Goal: Check status: Check status

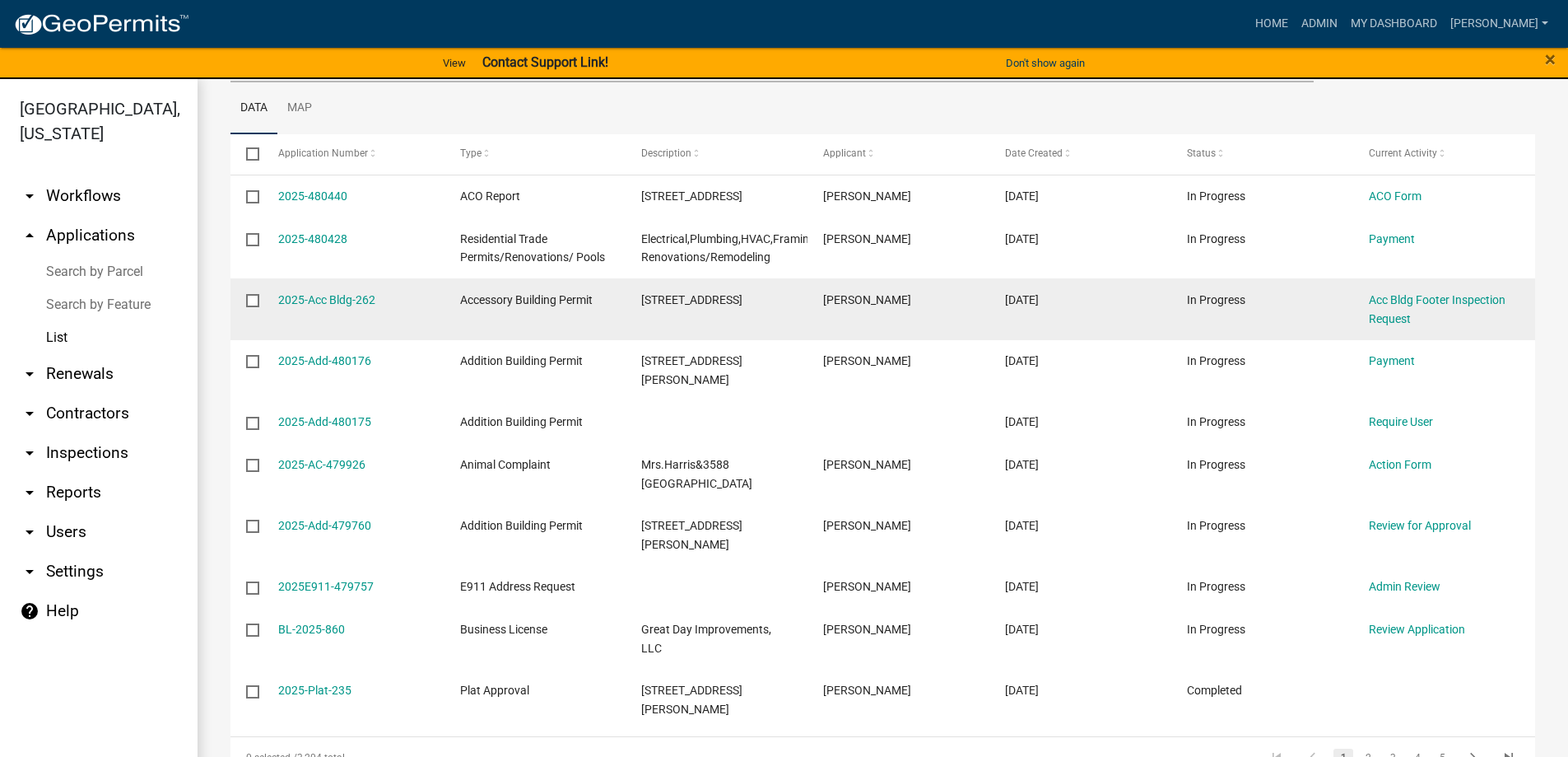
scroll to position [247, 0]
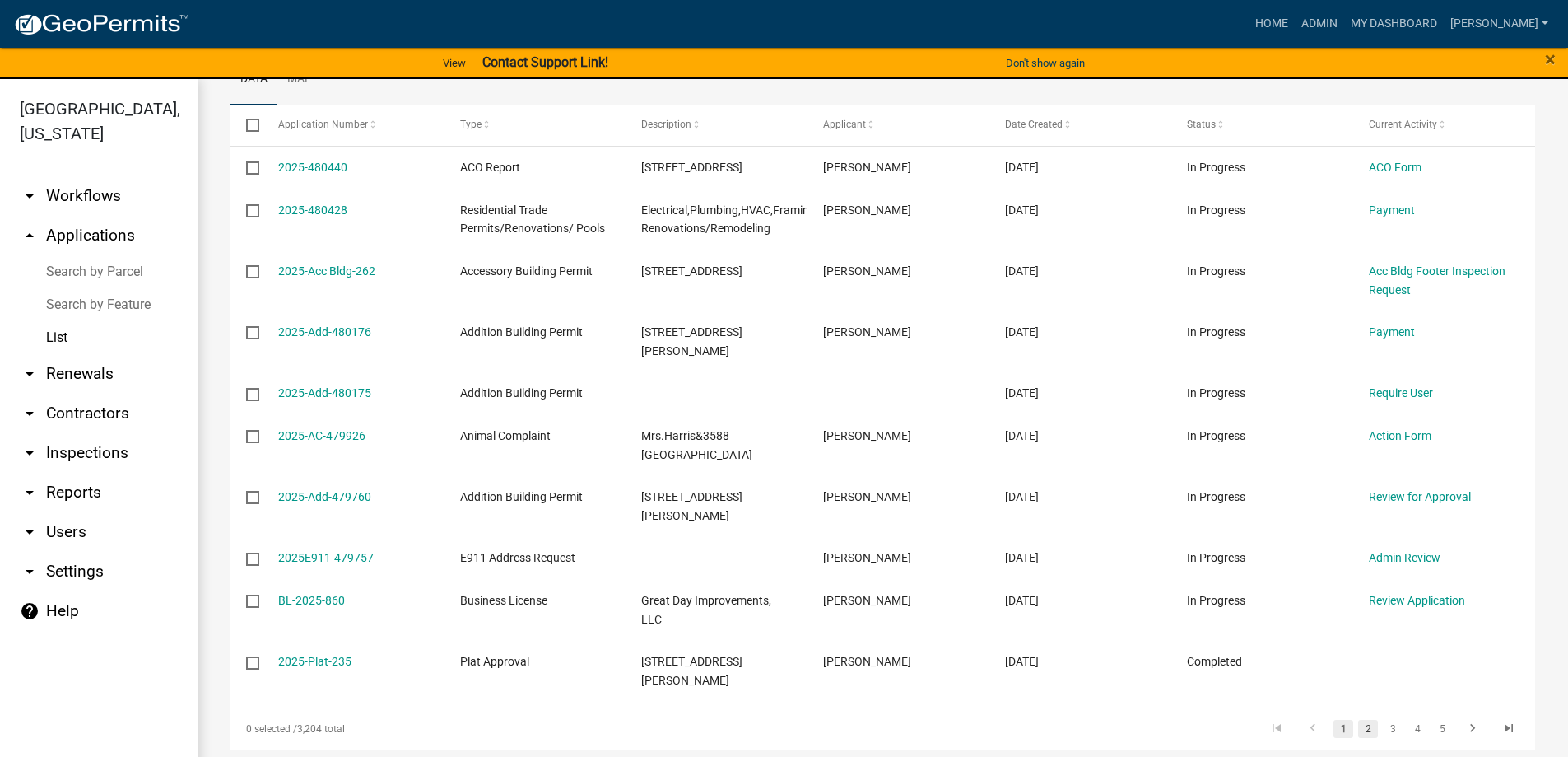
click at [1359, 720] on link "2" at bounding box center [1369, 729] width 20 height 18
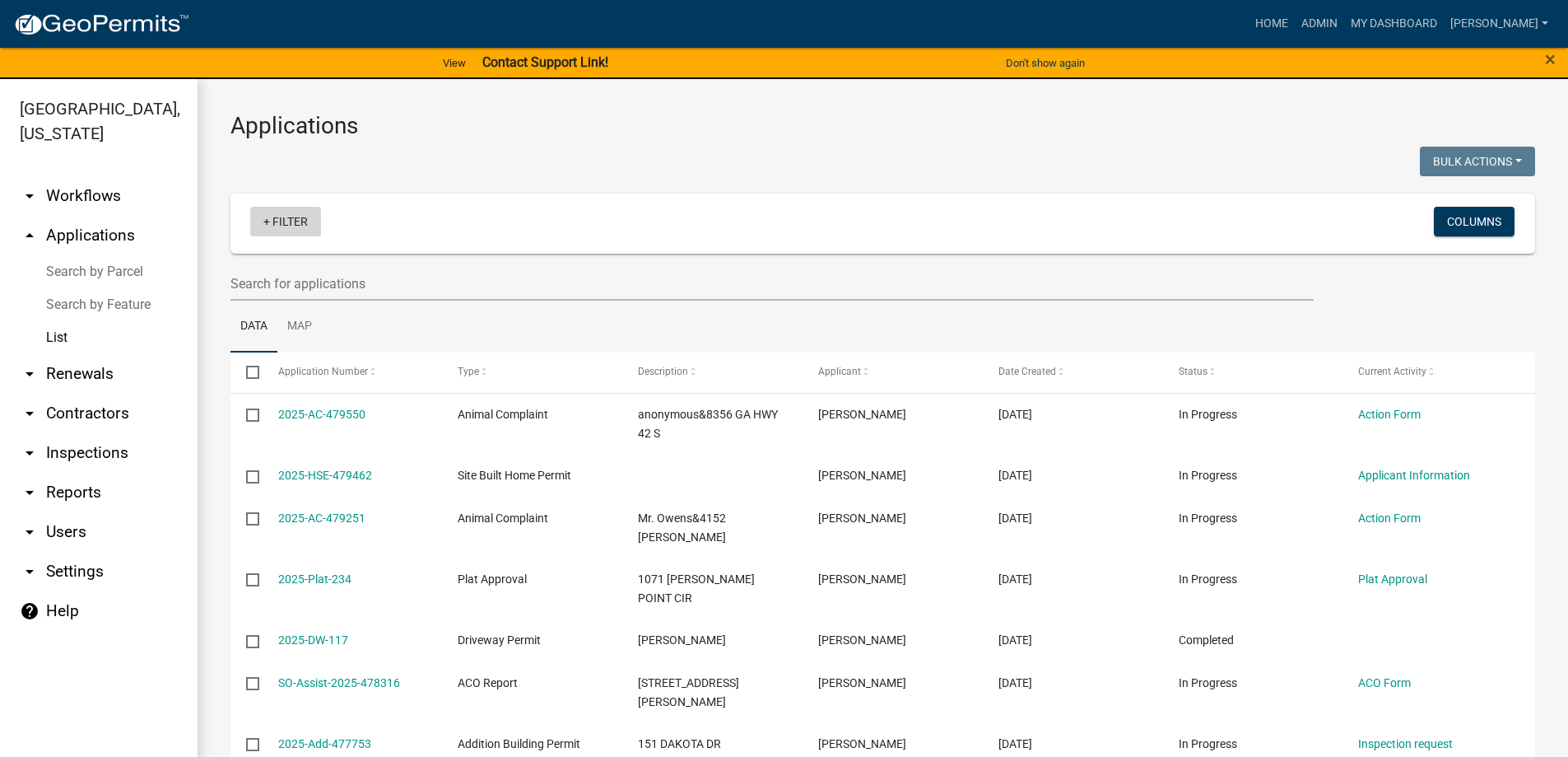
click at [280, 224] on link "+ Filter" at bounding box center [286, 221] width 71 height 29
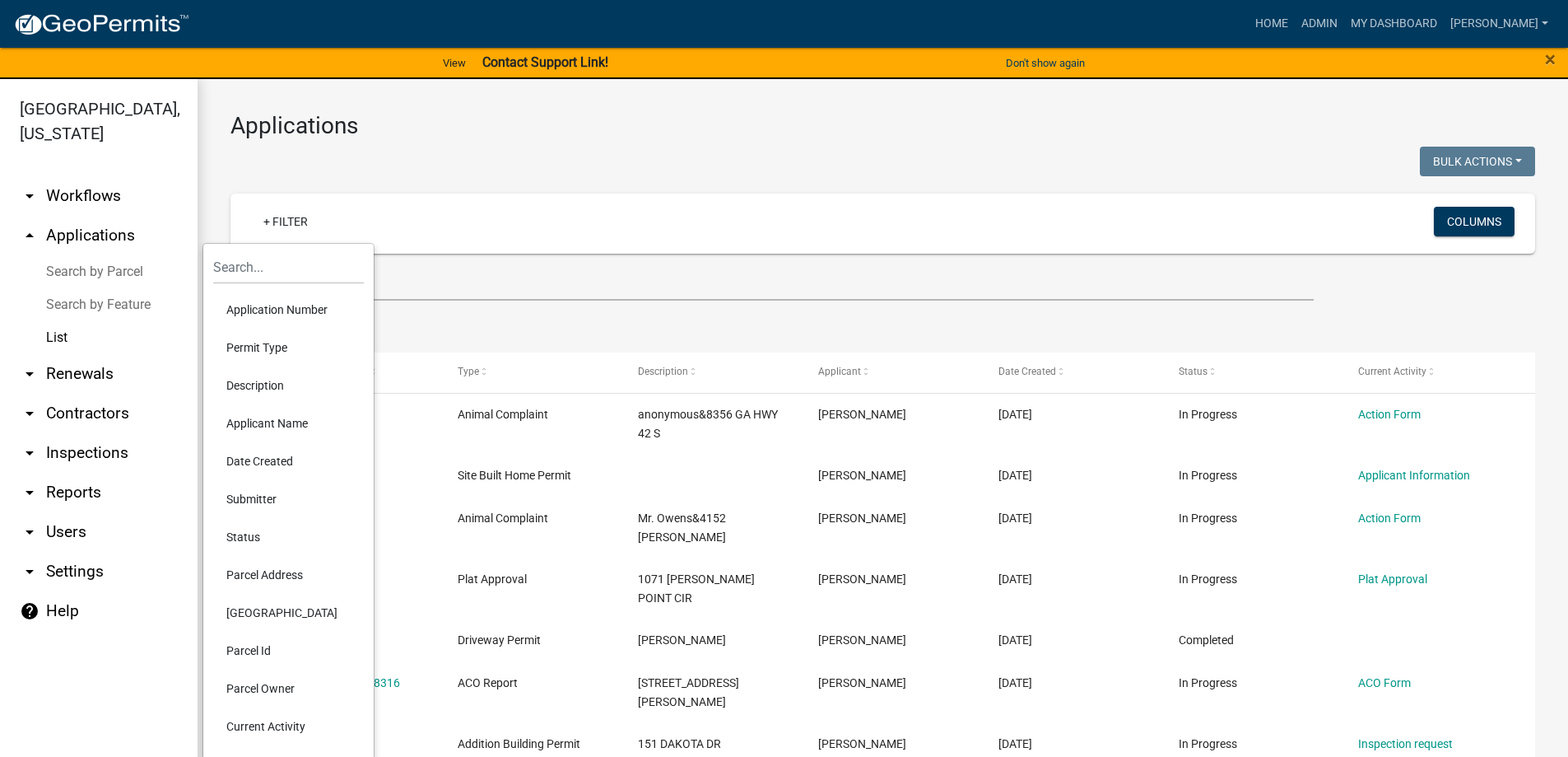
click at [272, 339] on li "Permit Type" at bounding box center [288, 347] width 150 height 38
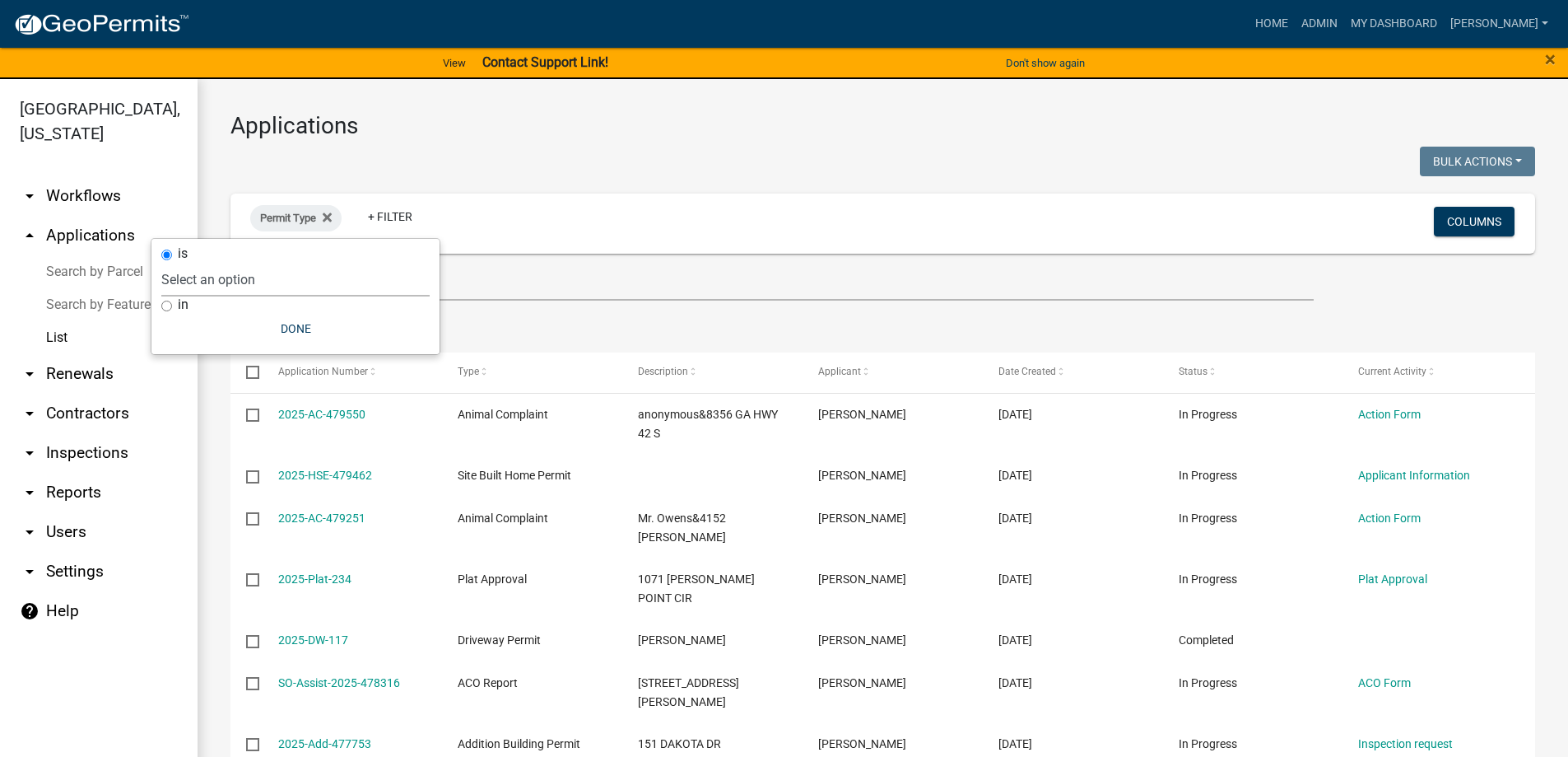
click at [279, 273] on select "Select an option Accessory Building Permit ACO Report Addition Building Permit …" at bounding box center [295, 280] width 268 height 34
select select "322e1bdb-96ea-4133-91af-6f1f14469bb2"
click at [209, 263] on select "Select an option Accessory Building Permit ACO Report Addition Building Permit …" at bounding box center [295, 280] width 268 height 34
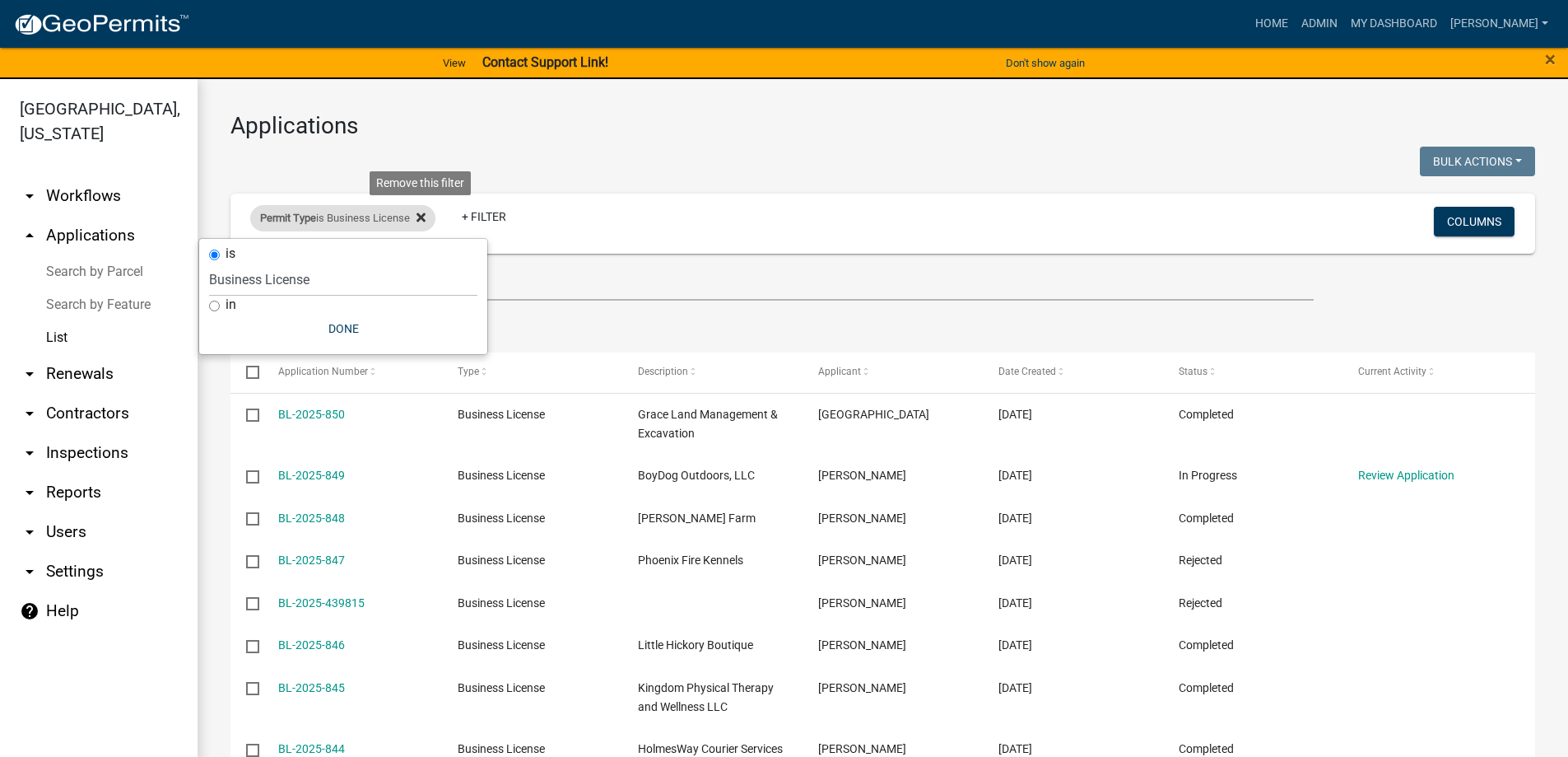
click at [418, 214] on fa-icon at bounding box center [418, 218] width 16 height 27
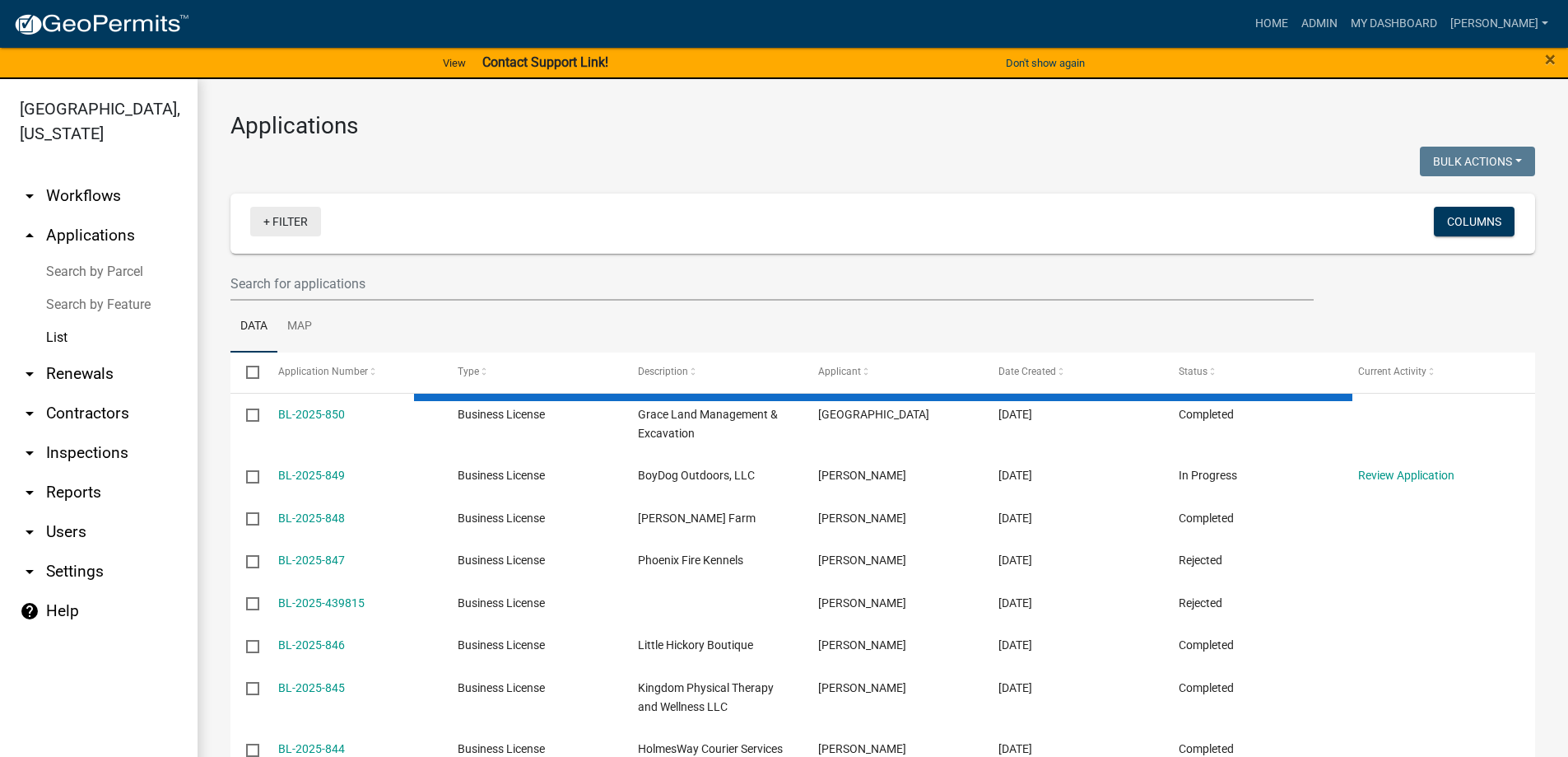
click at [297, 221] on link "+ Filter" at bounding box center [286, 221] width 71 height 29
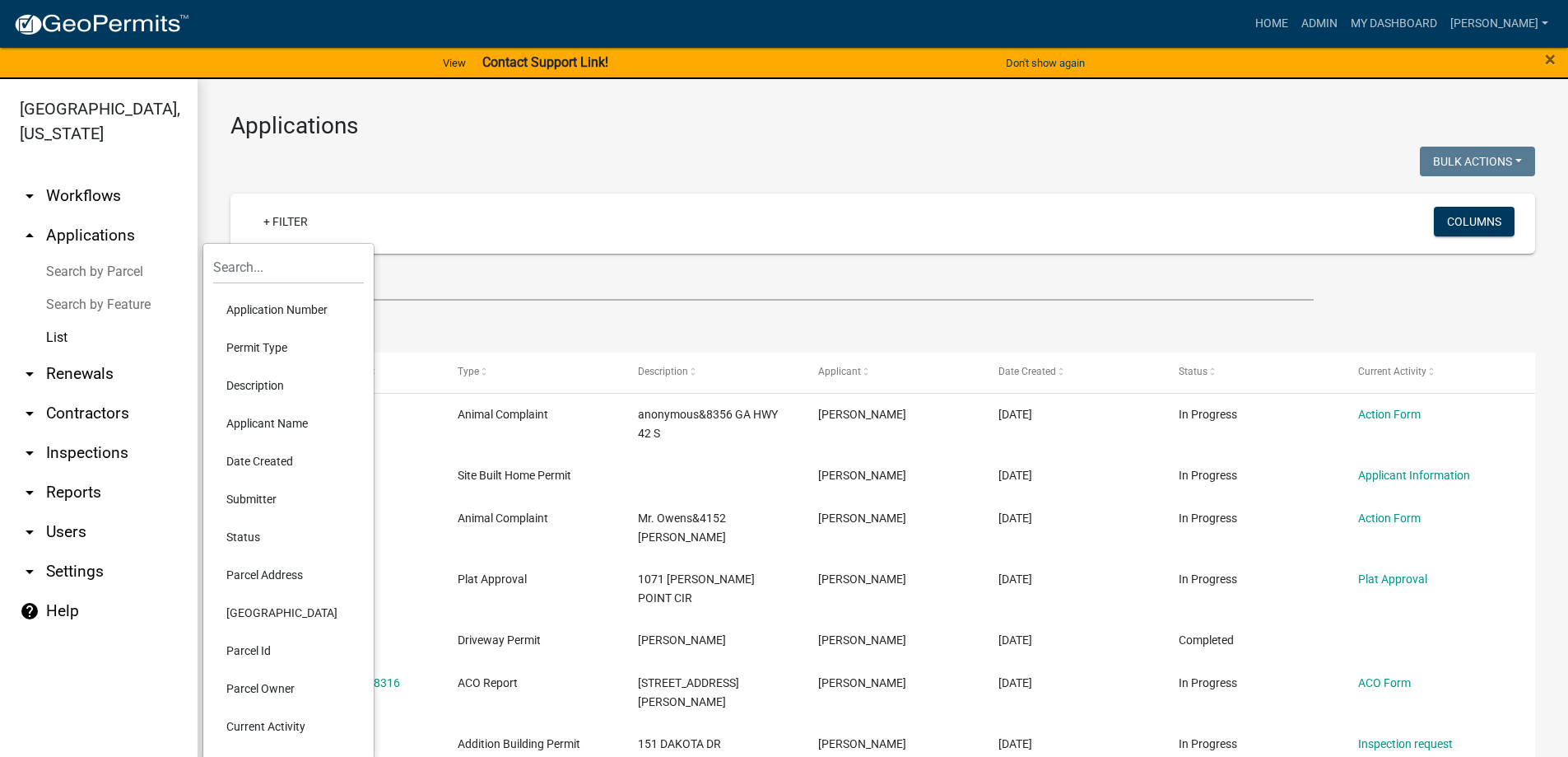
click at [264, 532] on li "Status" at bounding box center [288, 537] width 150 height 38
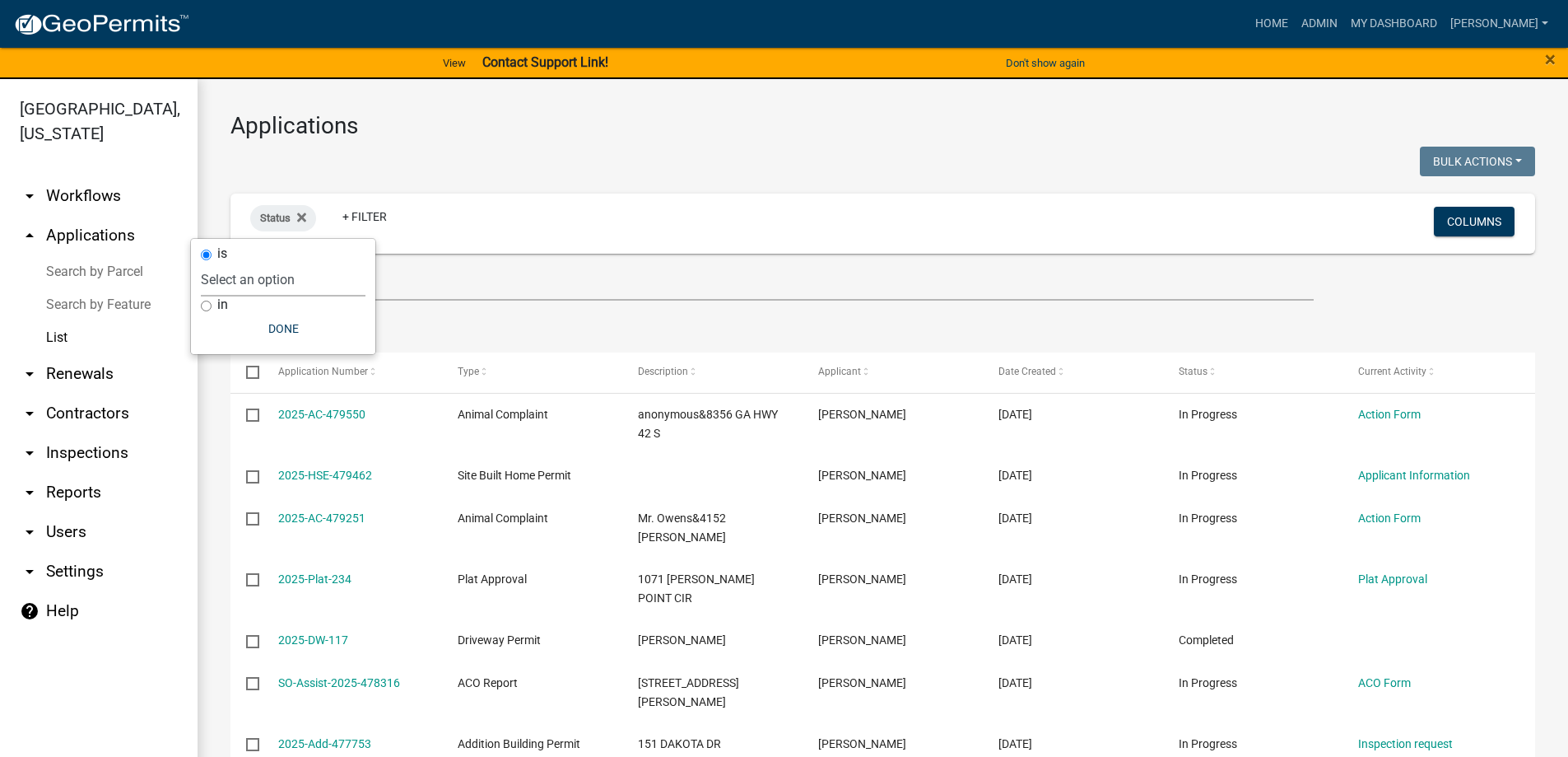
click at [254, 275] on select "Select an option Not Started In Progress Completed Expired Locked Withdrawn Voi…" at bounding box center [283, 280] width 165 height 34
select select "1"
click at [235, 263] on select "Select an option Not Started In Progress Completed Expired Locked Withdrawn Voi…" at bounding box center [283, 280] width 165 height 34
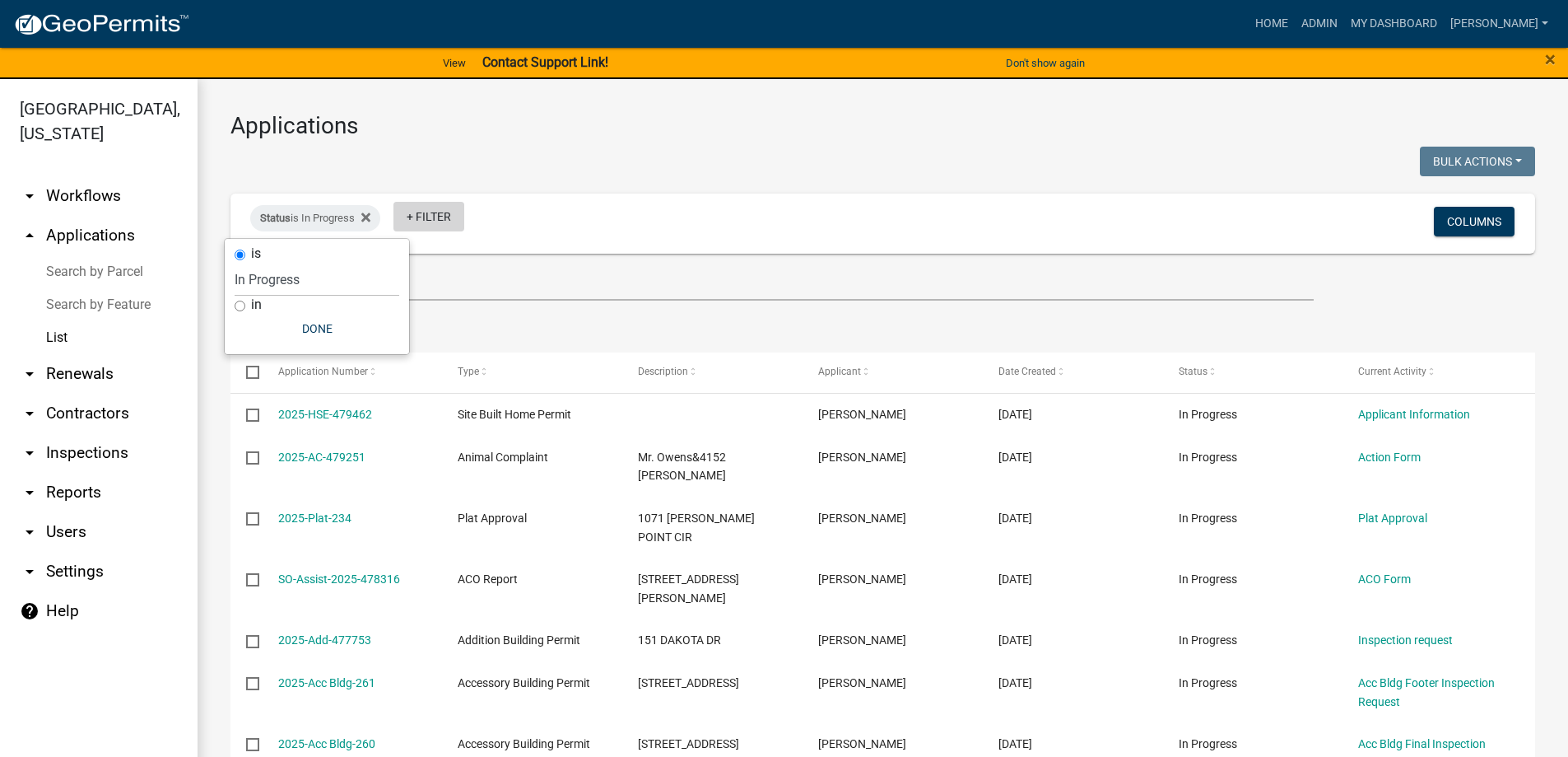
click at [443, 217] on link "+ Filter" at bounding box center [429, 216] width 71 height 29
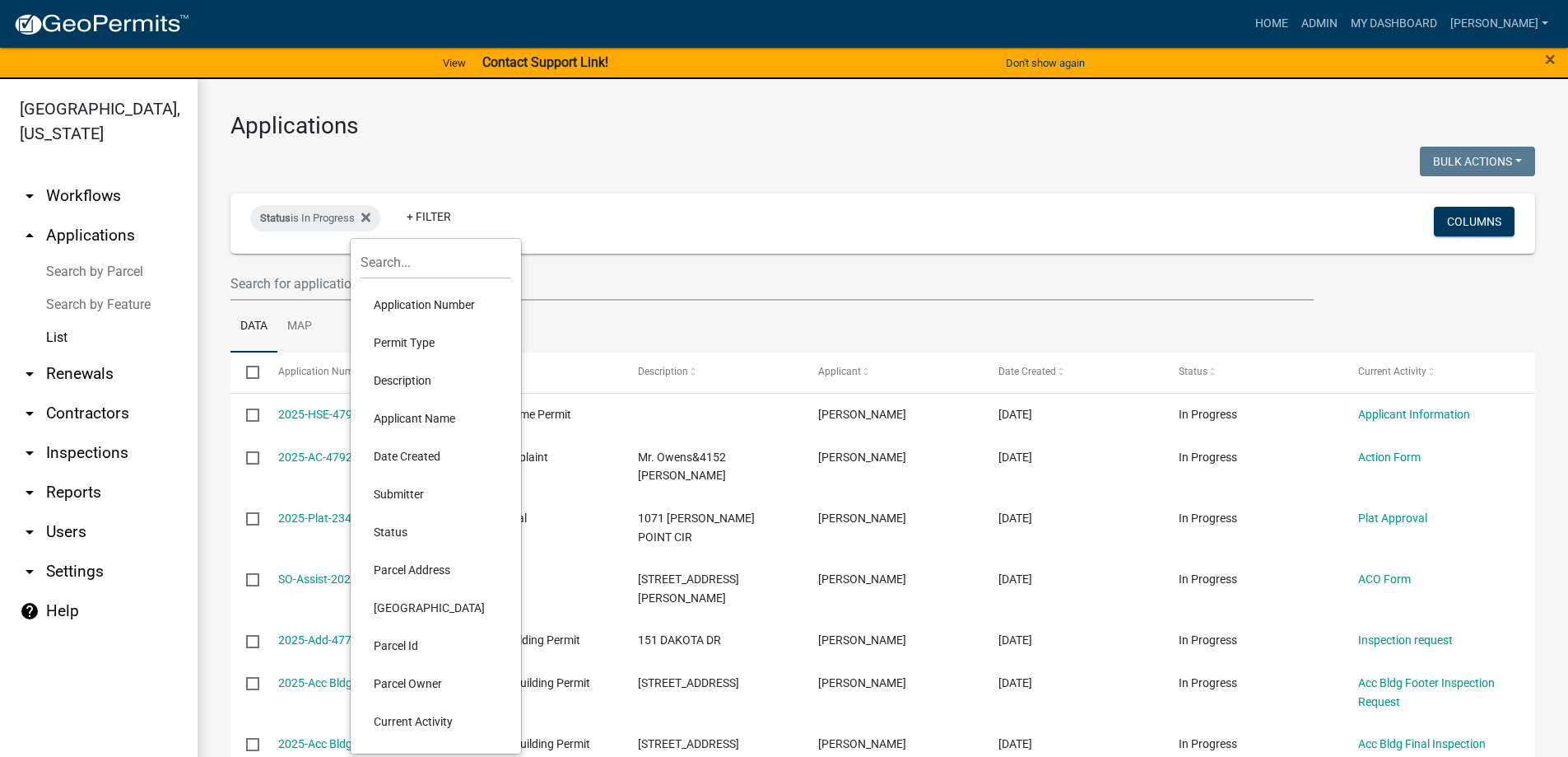
click at [405, 348] on li "Permit Type" at bounding box center [435, 342] width 150 height 38
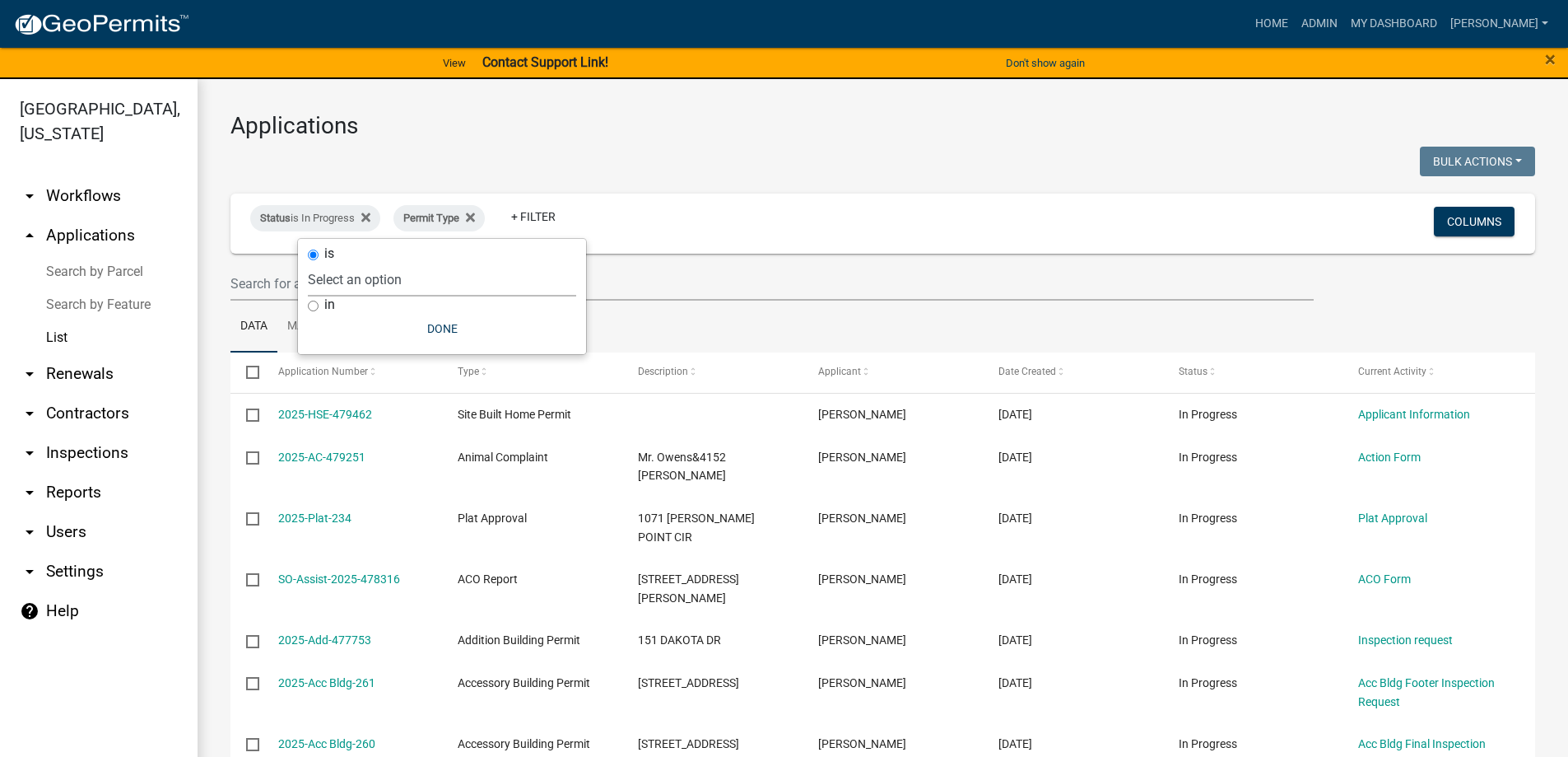
click at [405, 279] on select "Select an option Accessory Building Permit ACO Report Addition Building Permit …" at bounding box center [442, 280] width 268 height 34
select select "322e1bdb-96ea-4133-91af-6f1f14469bb2"
click at [356, 263] on select "Select an option Accessory Building Permit ACO Report Addition Building Permit …" at bounding box center [442, 280] width 268 height 34
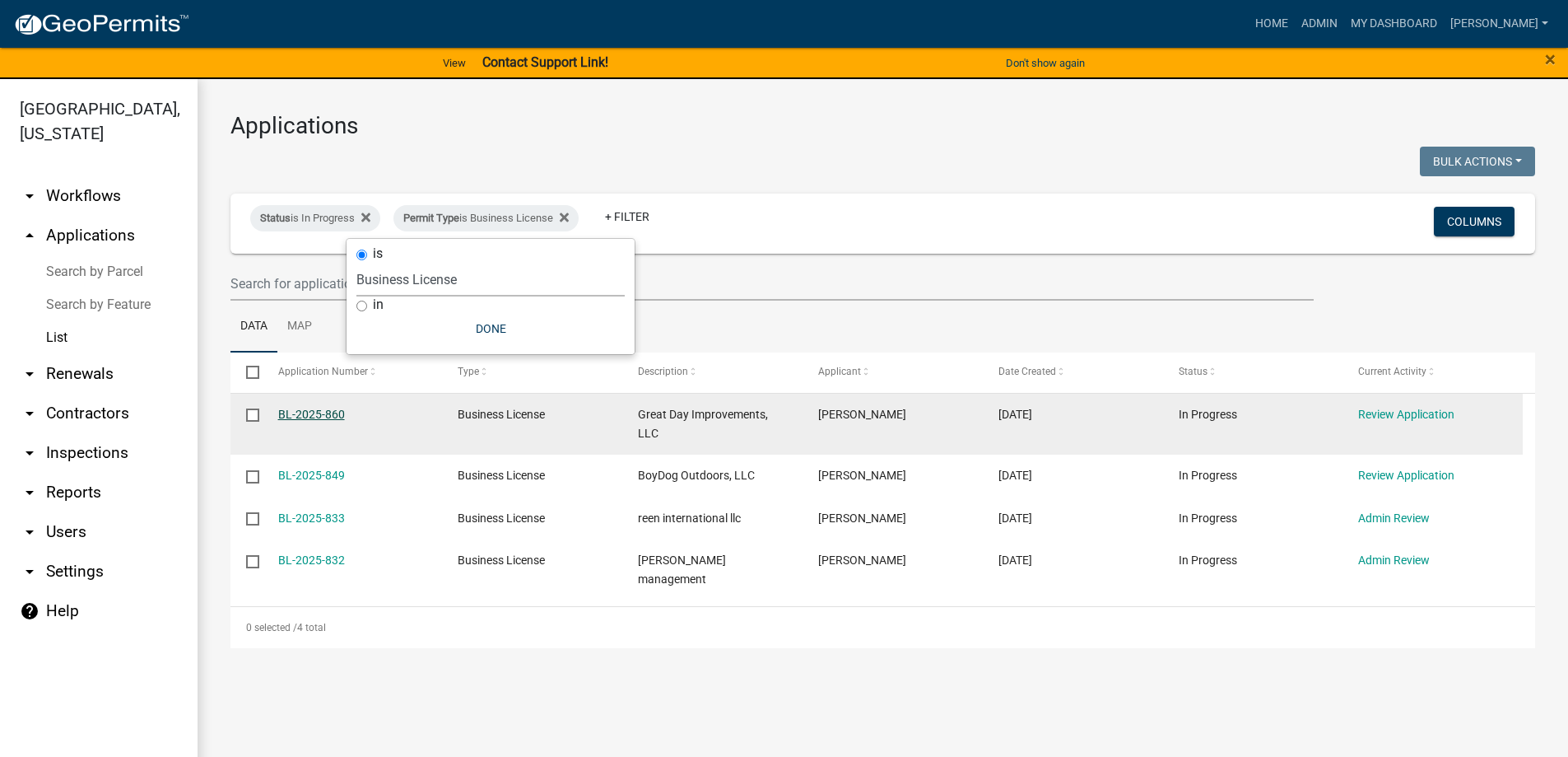
click at [313, 408] on link "BL-2025-860" at bounding box center [312, 414] width 67 height 13
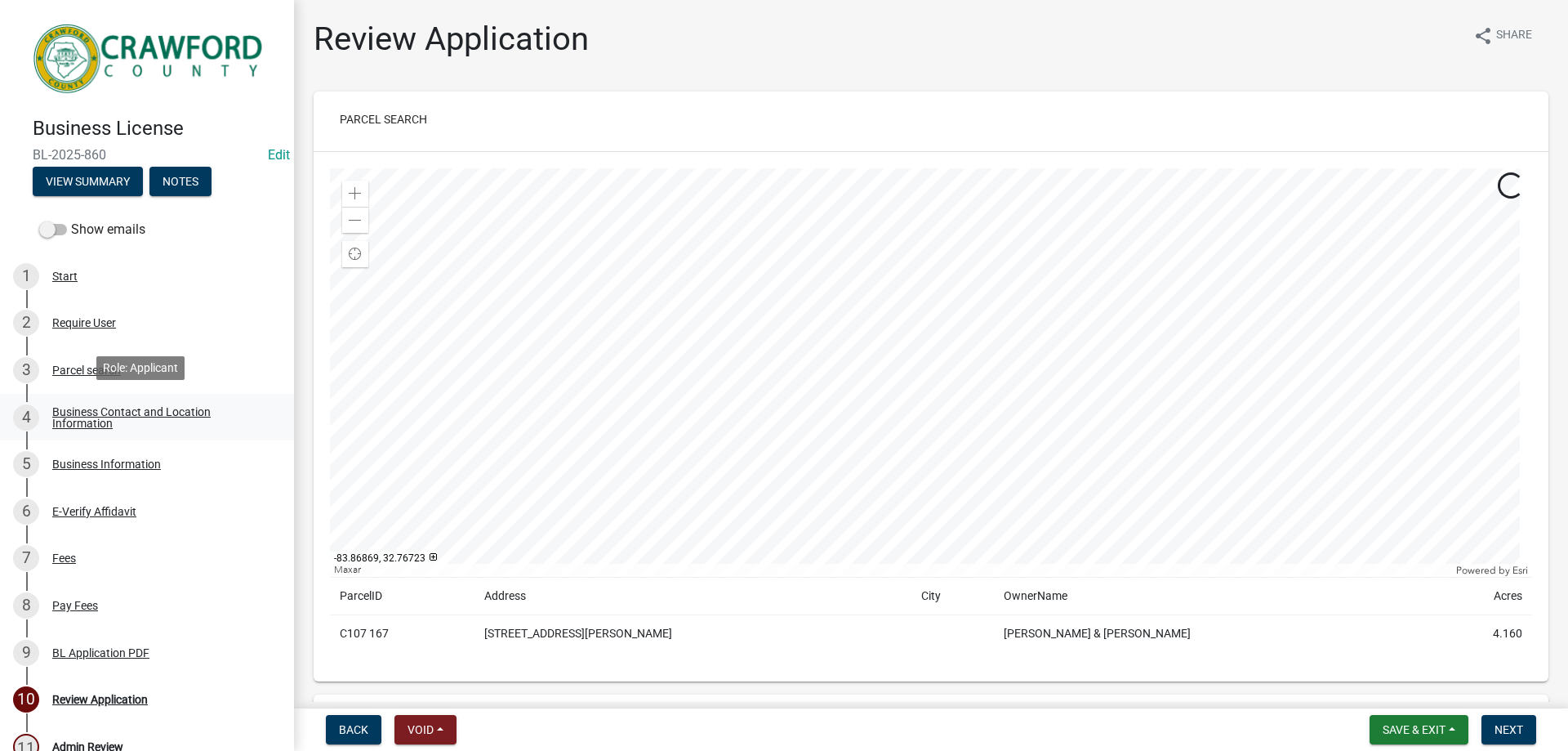
click at [80, 416] on div "Business Contact and Location Information" at bounding box center [160, 418] width 216 height 23
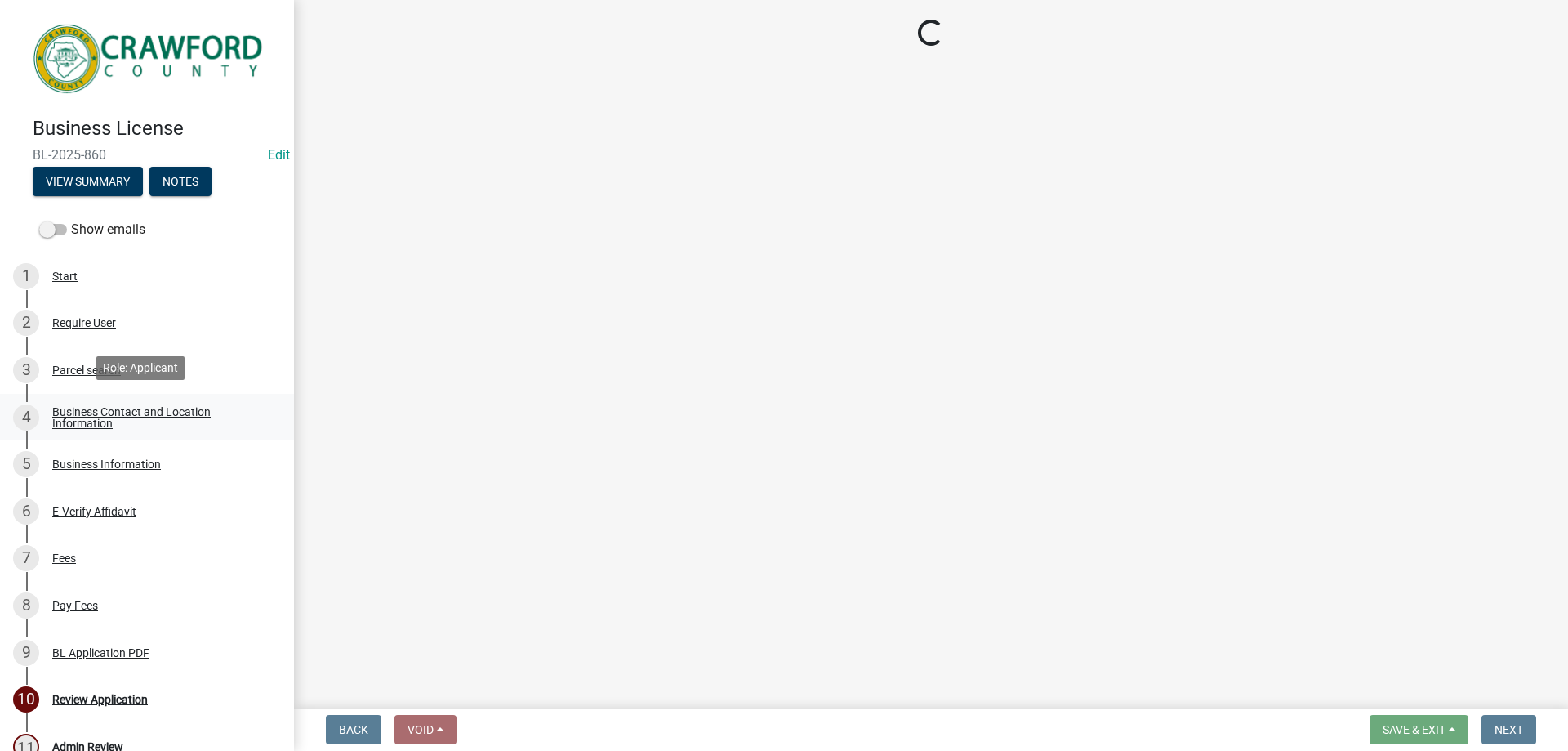
select select "NC"
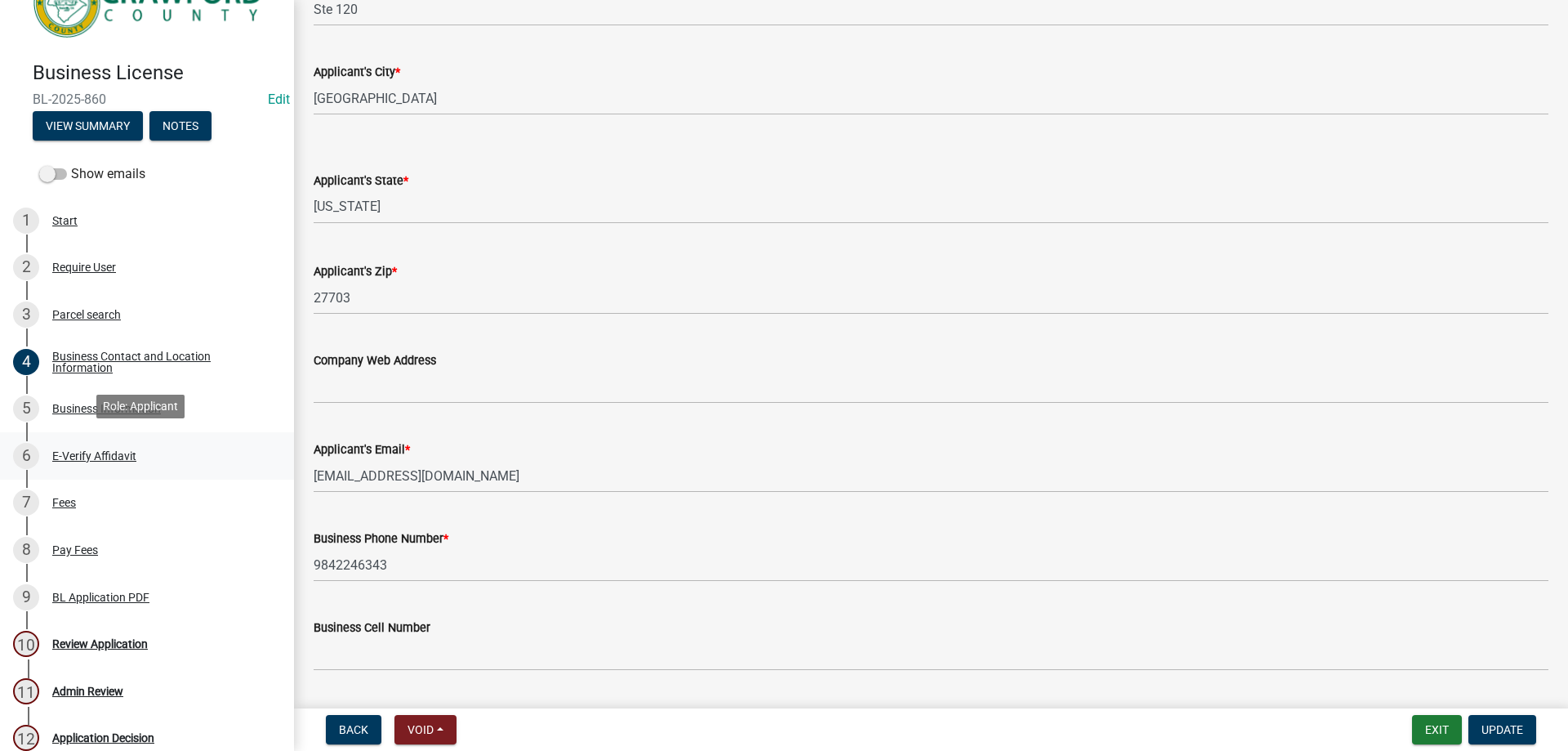
scroll to position [163, 0]
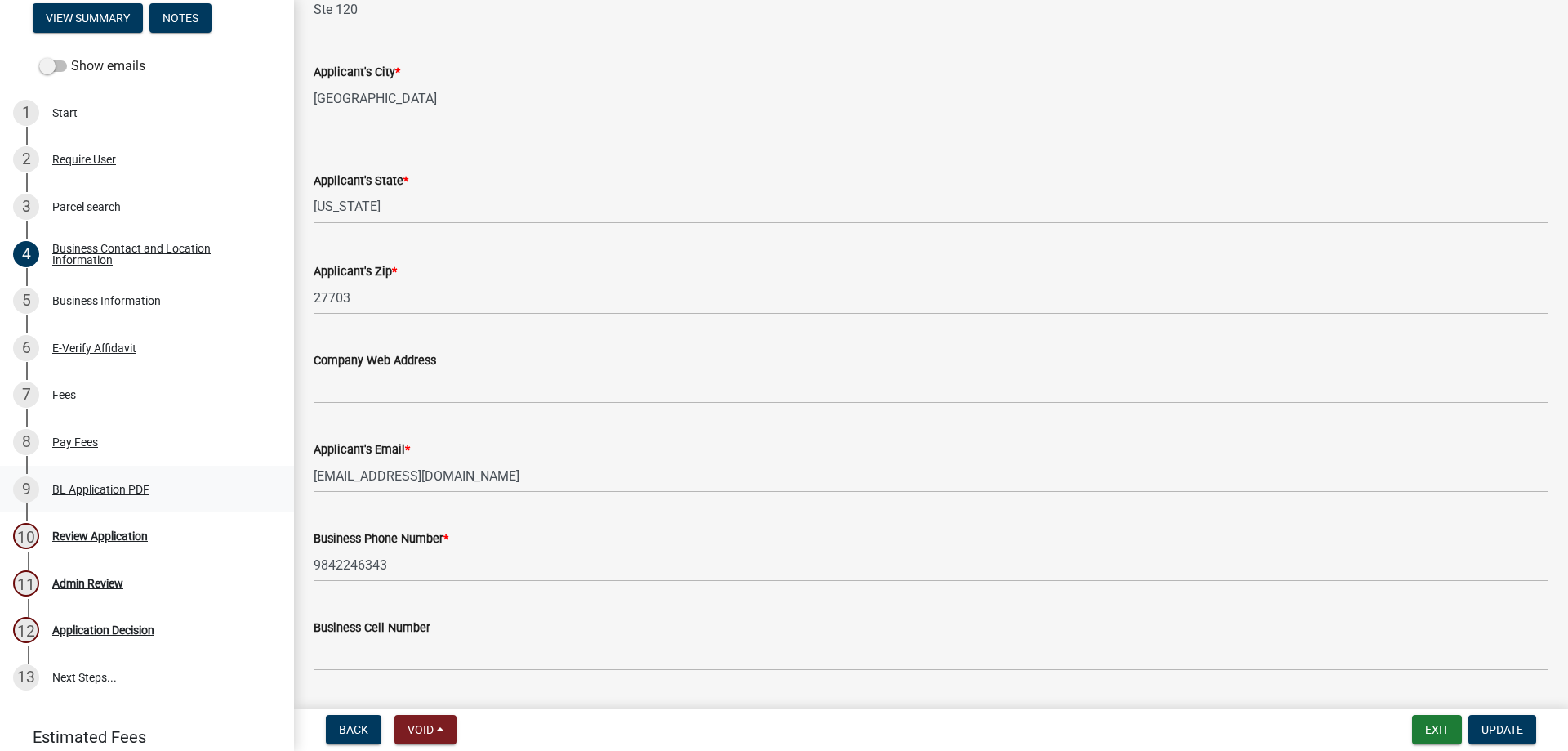
click at [83, 476] on div "9 BL Application PDF" at bounding box center [140, 489] width 254 height 27
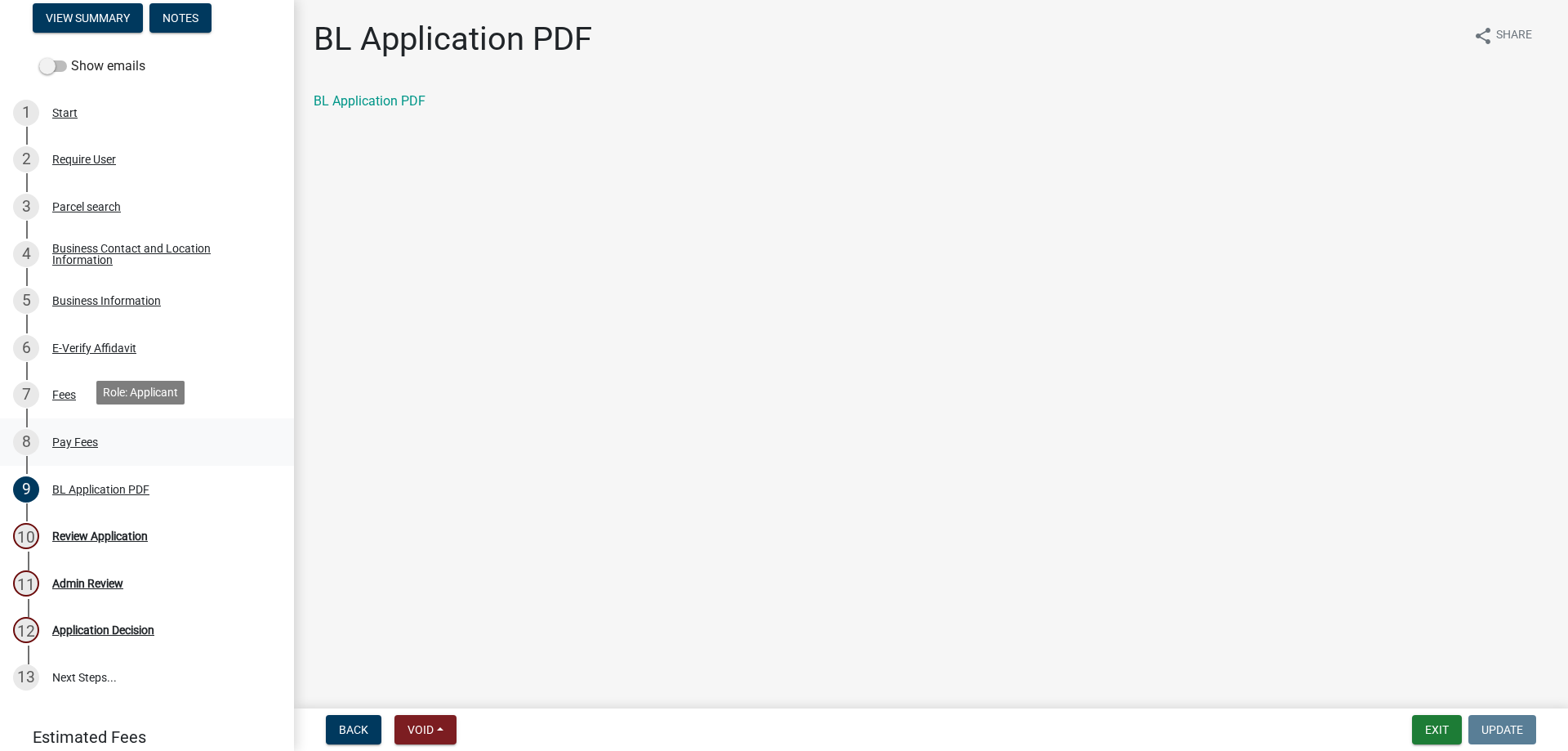
click at [84, 450] on div "8 Pay Fees" at bounding box center [140, 442] width 254 height 27
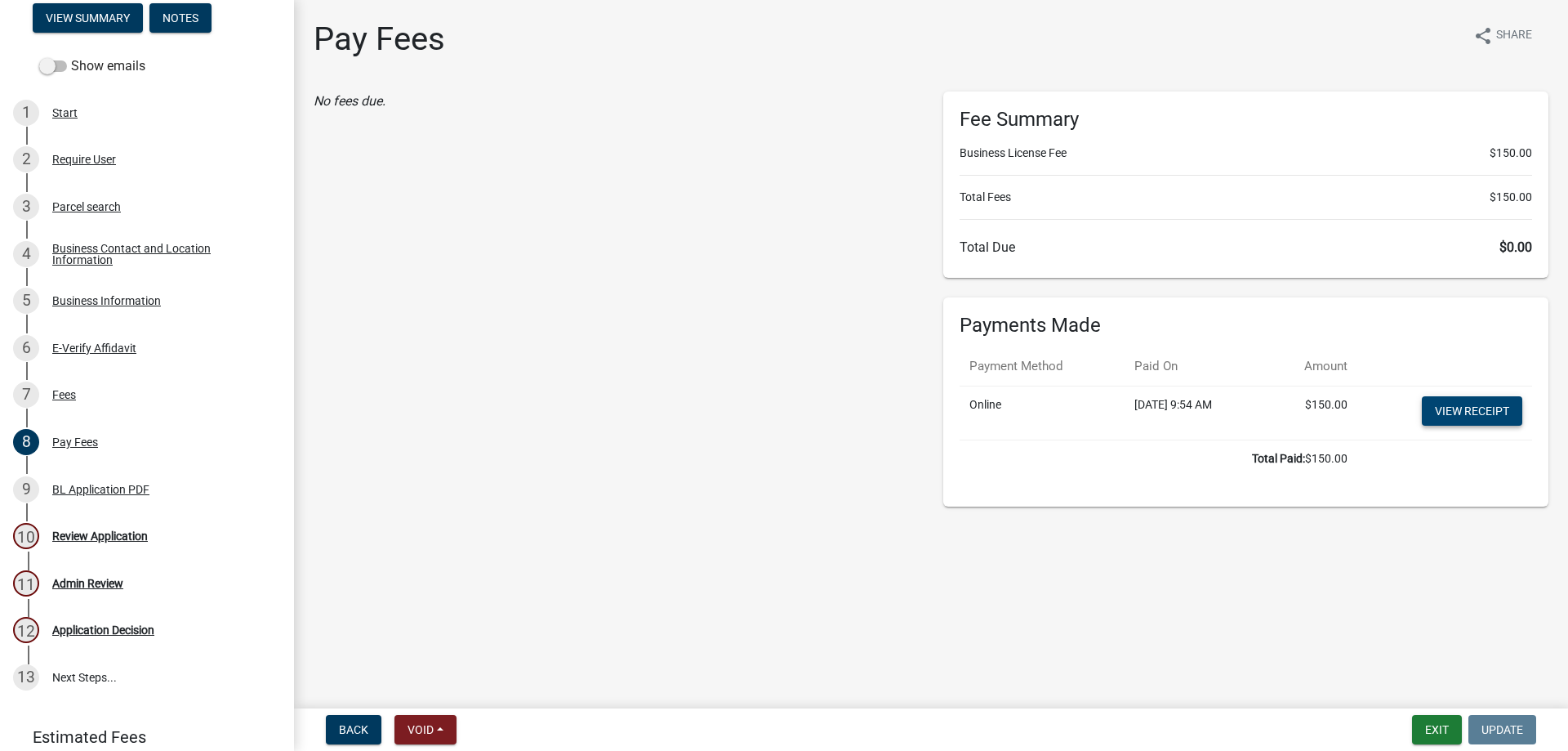
click at [1438, 411] on link "View receipt" at bounding box center [1473, 410] width 101 height 29
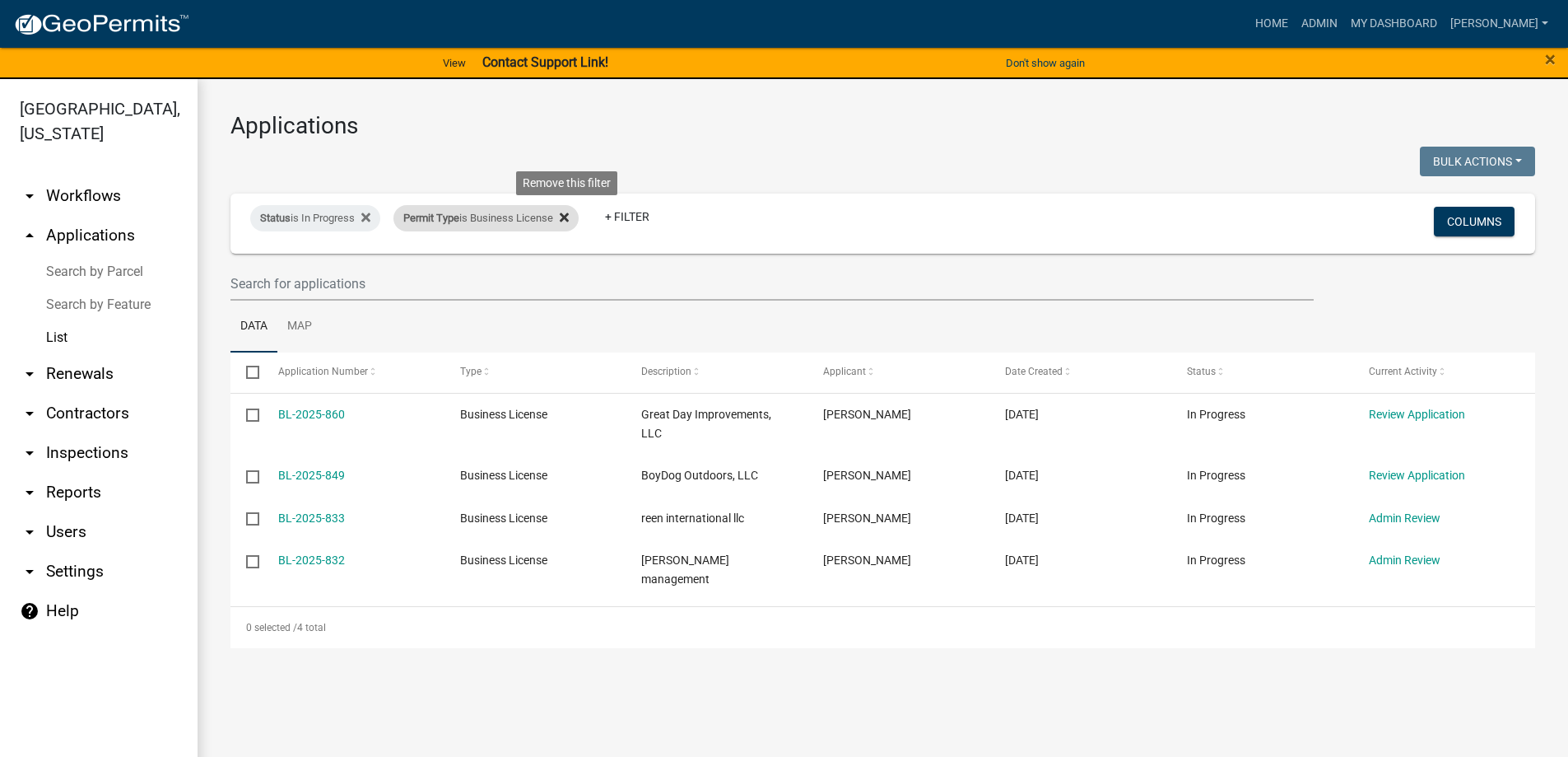
click at [569, 215] on icon at bounding box center [565, 217] width 9 height 9
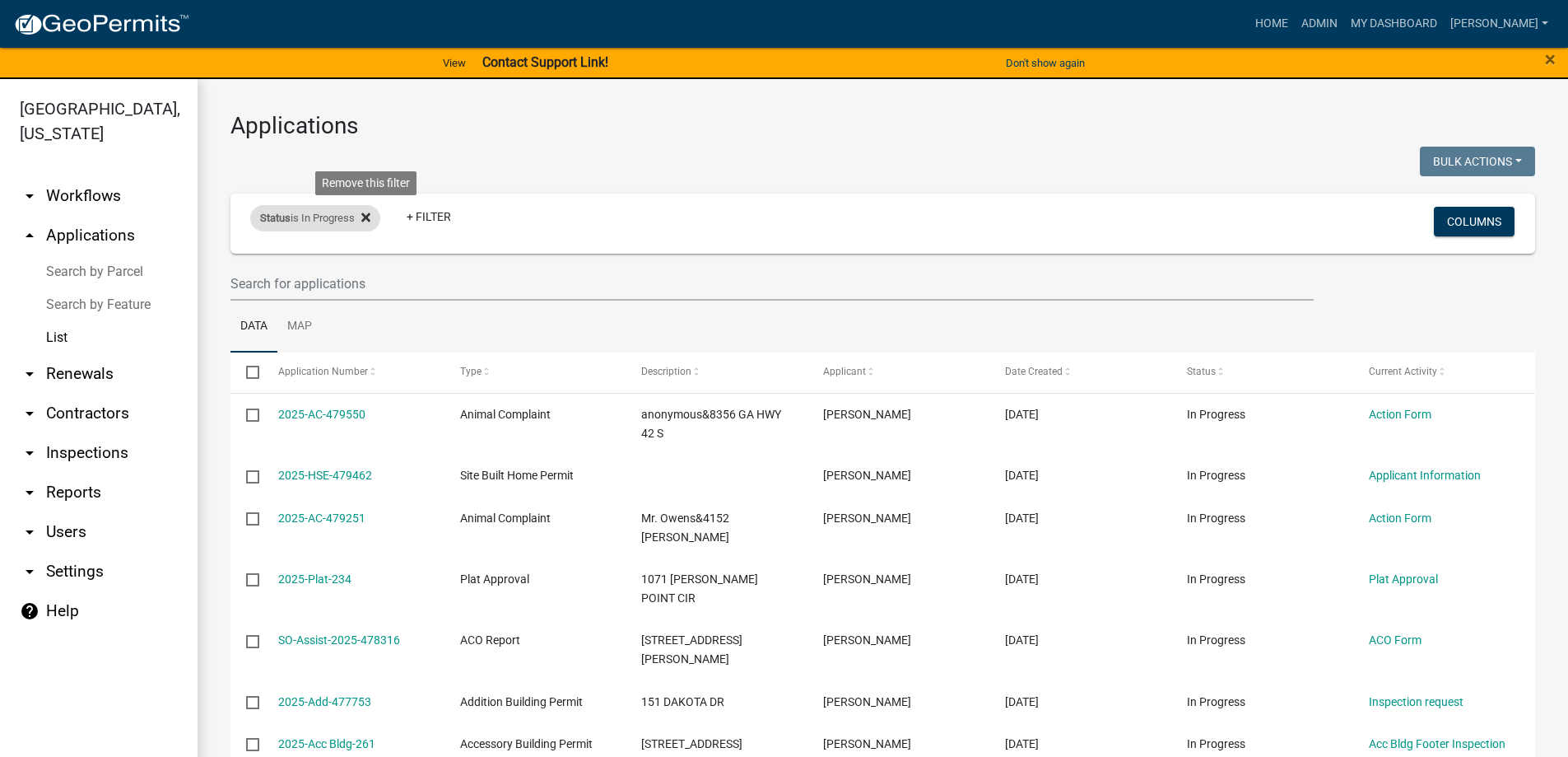
click at [370, 224] on icon at bounding box center [366, 217] width 9 height 13
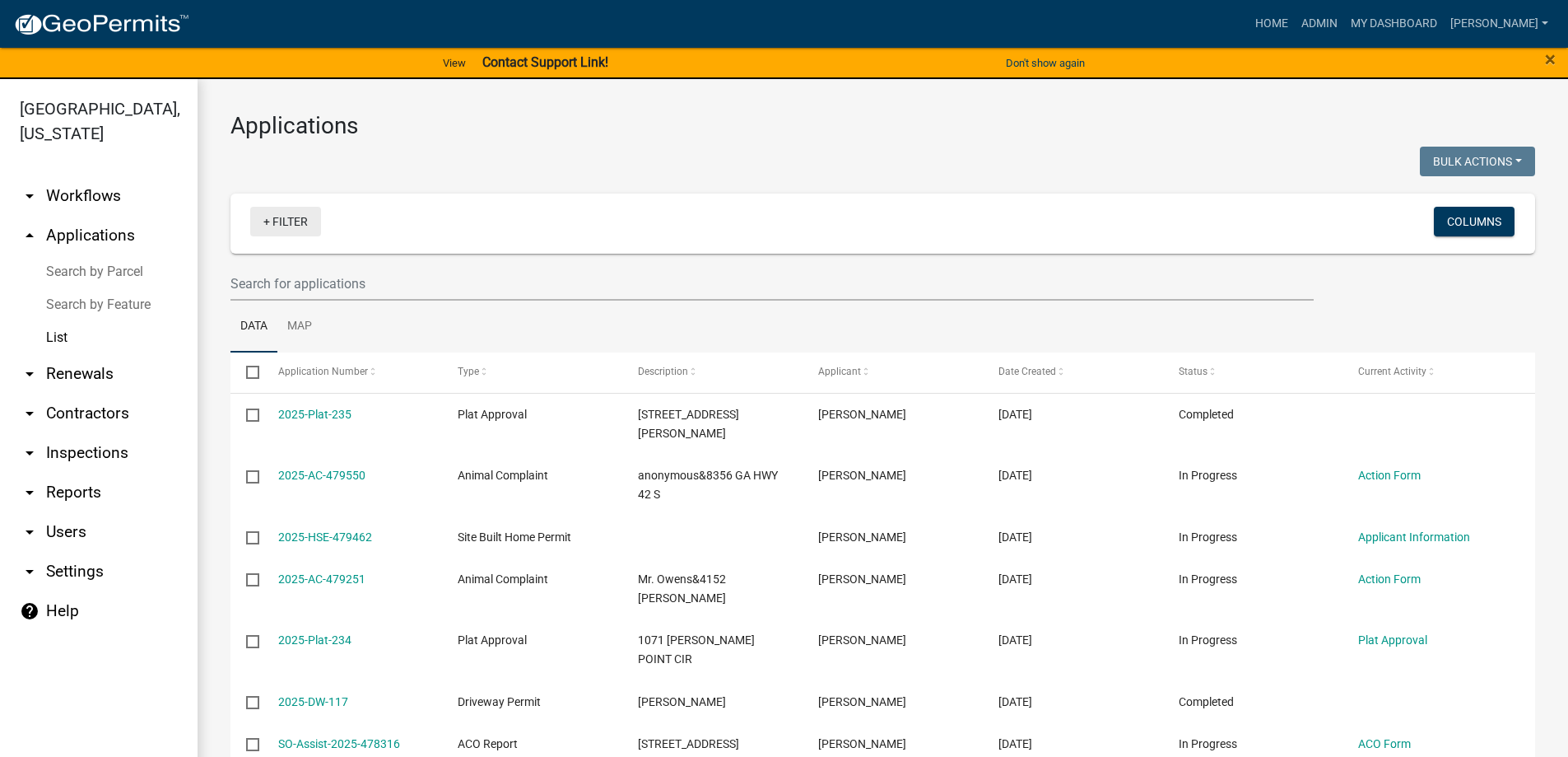
click at [281, 221] on link "+ Filter" at bounding box center [286, 221] width 71 height 29
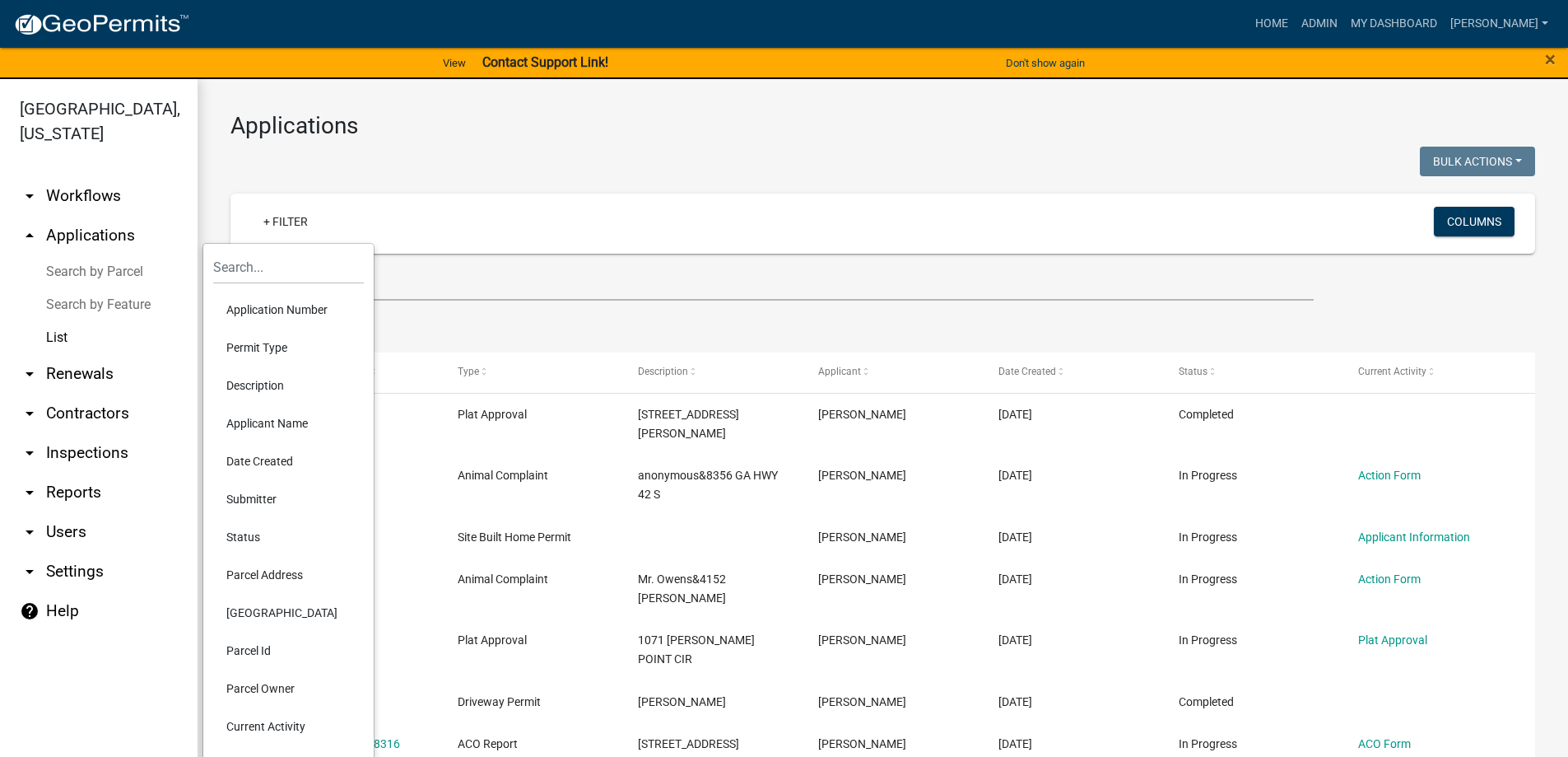
click at [99, 240] on link "arrow_drop_up Applications" at bounding box center [99, 235] width 198 height 39
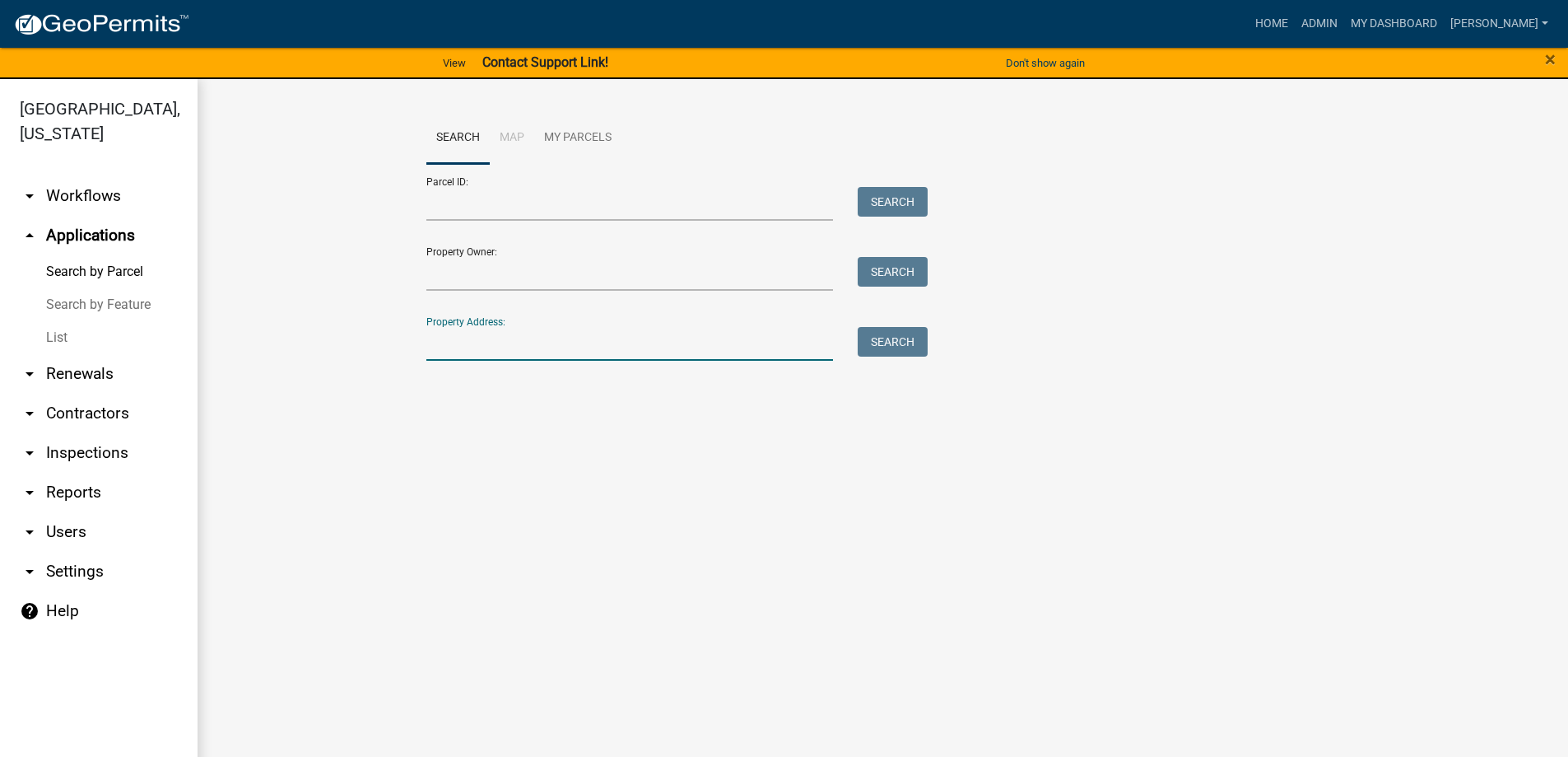
click at [479, 338] on input "Property Address:" at bounding box center [630, 344] width 408 height 34
type input "1001"
click at [893, 340] on button "Search" at bounding box center [893, 341] width 70 height 29
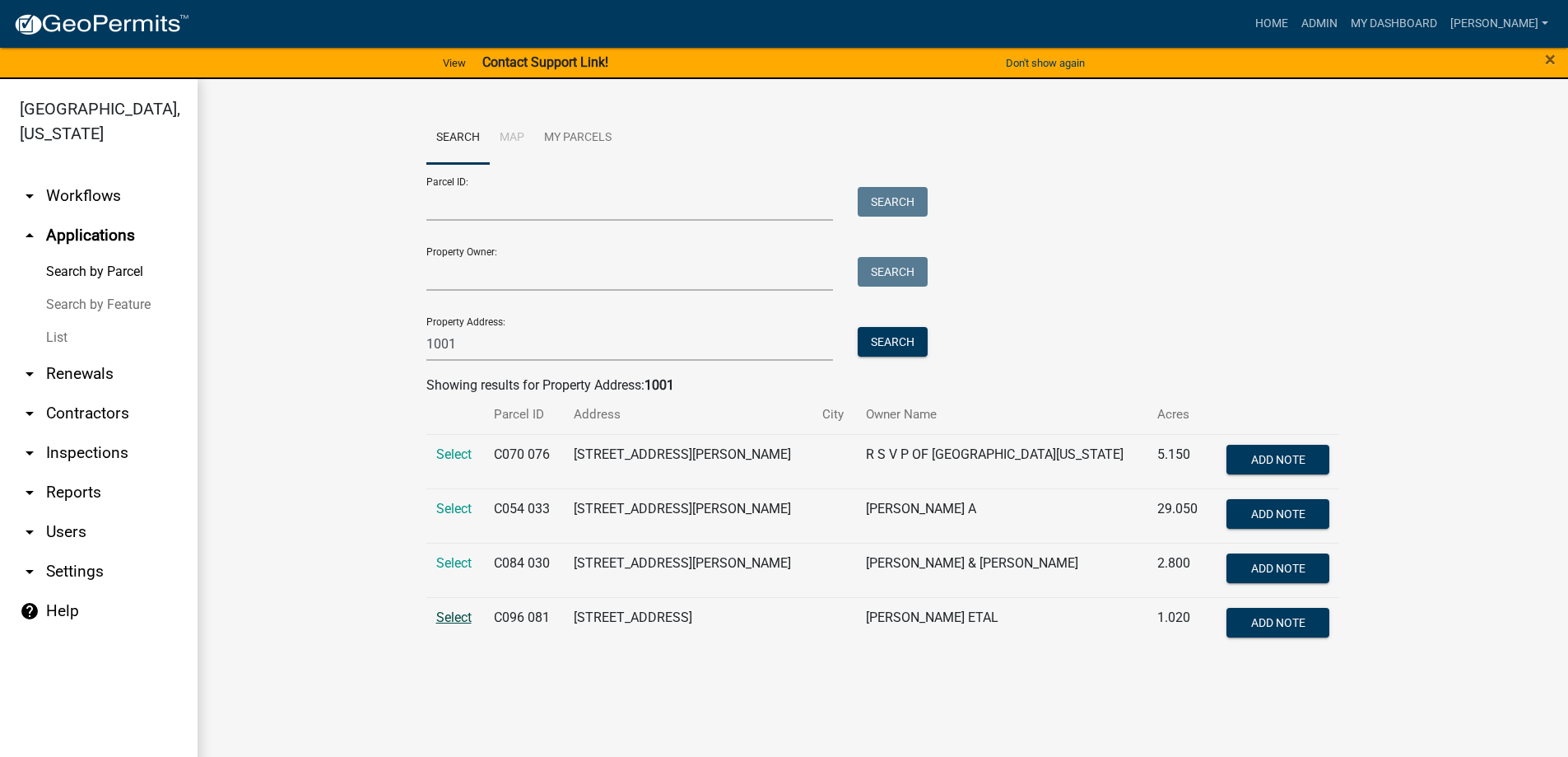
click at [451, 620] on span "Select" at bounding box center [454, 617] width 36 height 16
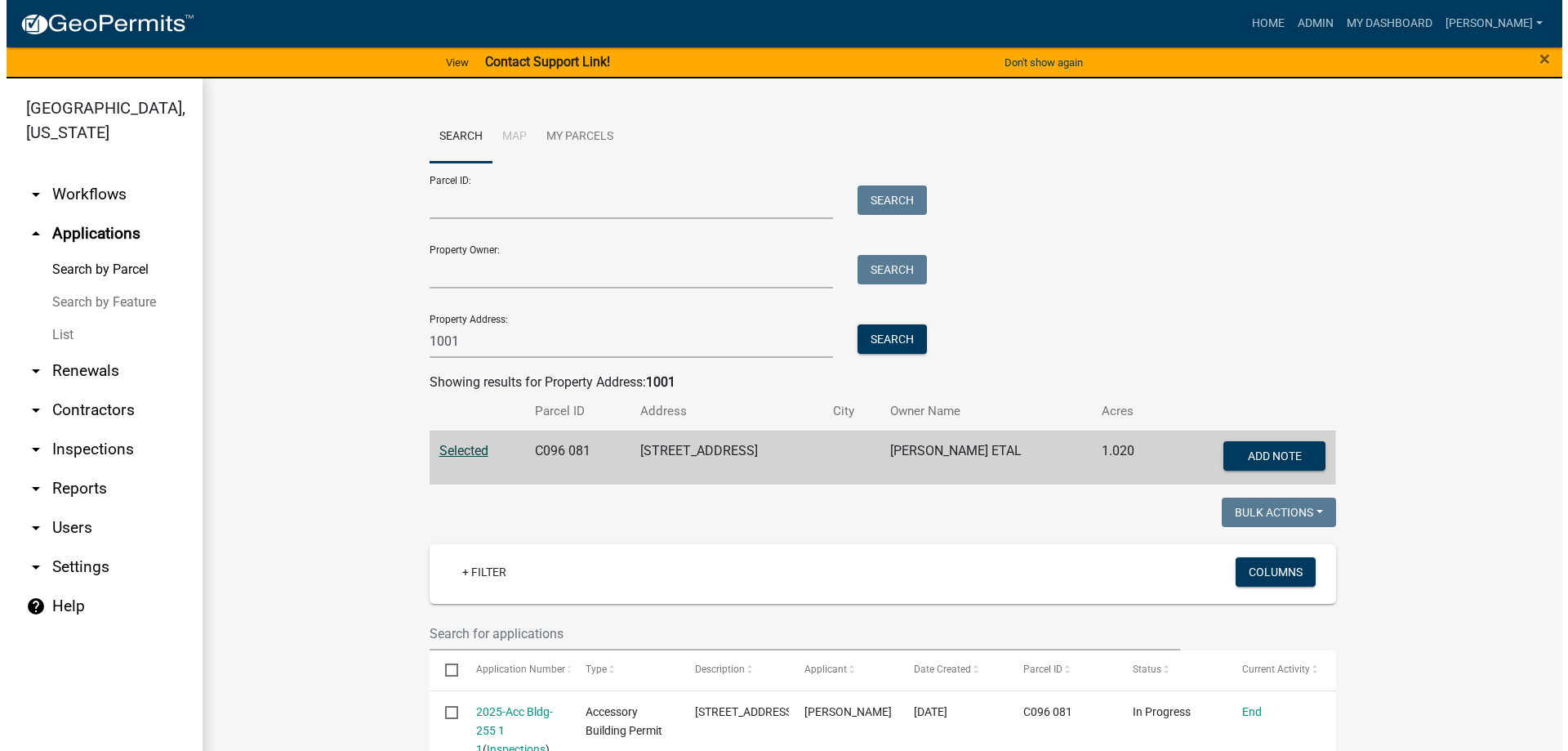
scroll to position [80, 0]
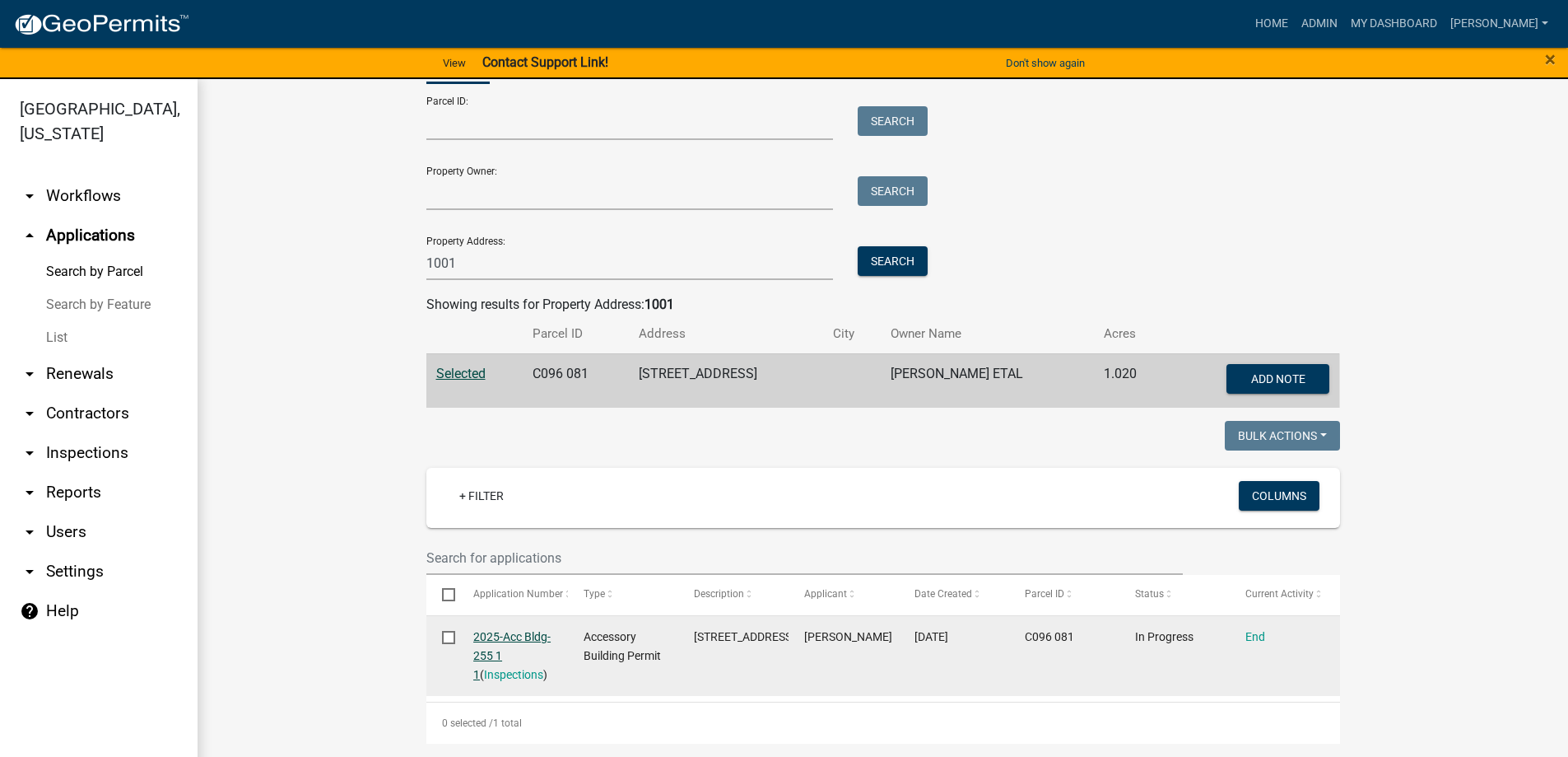
click at [516, 639] on link "2025-Acc Bldg-255 1 1" at bounding box center [512, 655] width 77 height 51
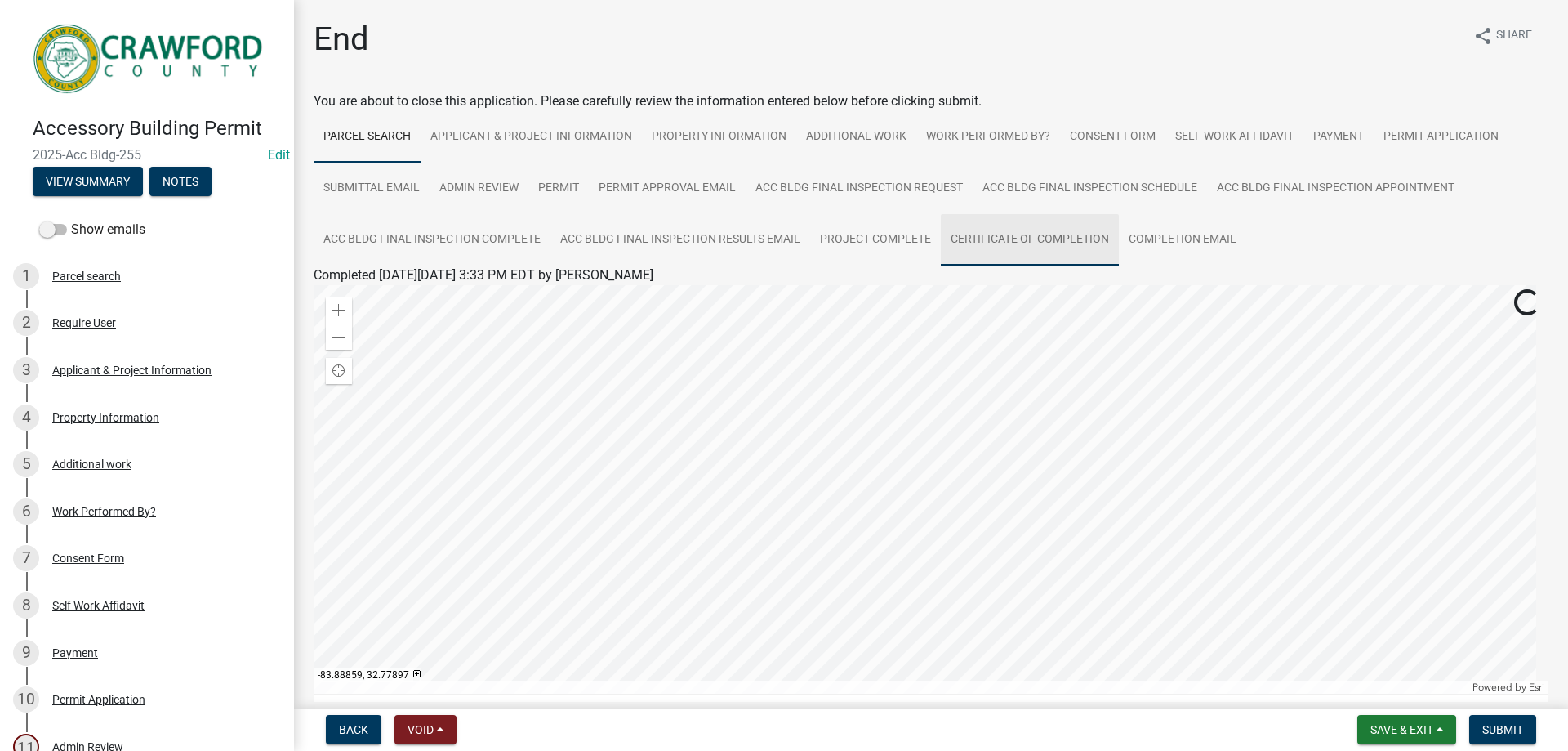
click at [1019, 244] on link "Certificate of Completion" at bounding box center [1030, 239] width 178 height 52
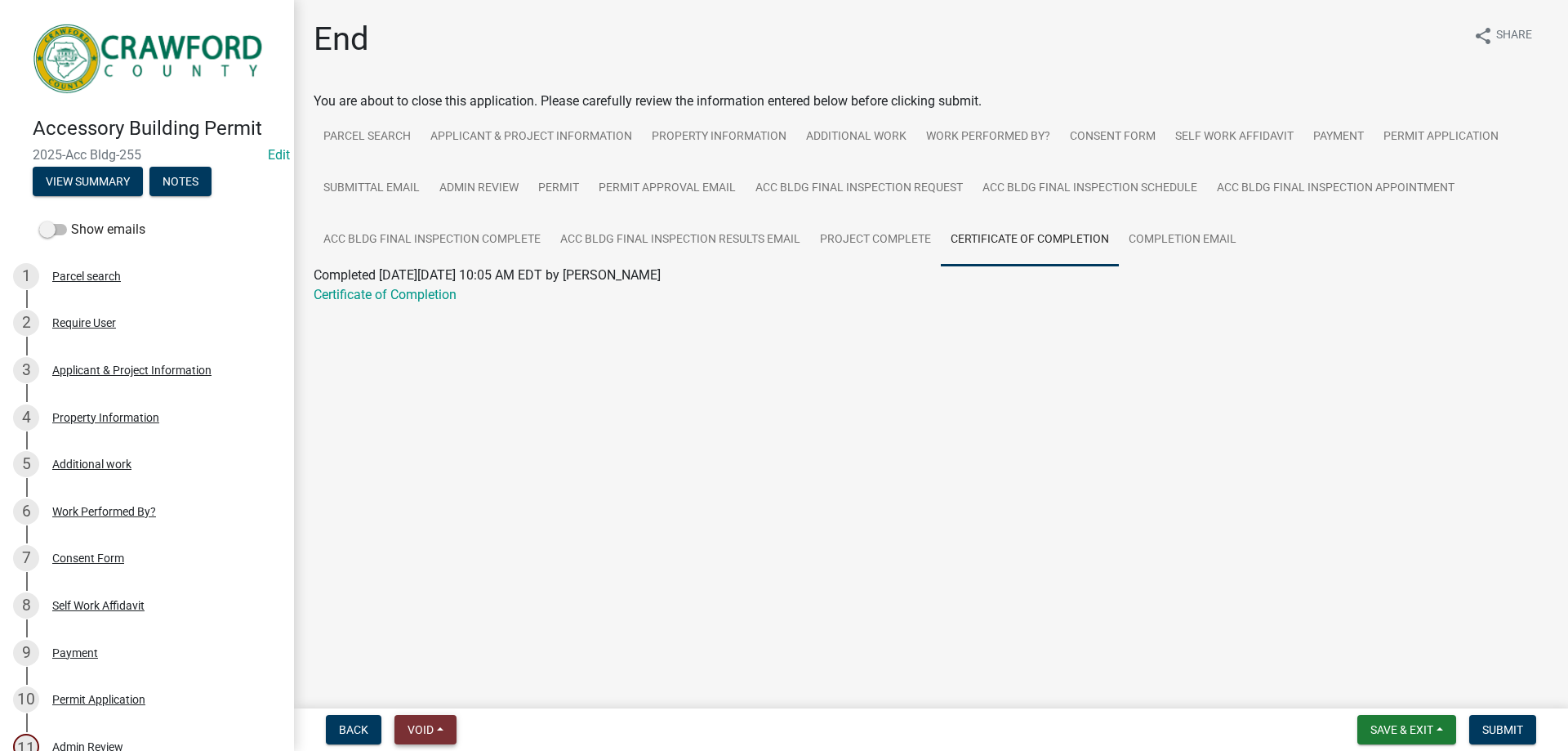
click at [447, 726] on button "Void" at bounding box center [426, 729] width 62 height 29
click at [693, 545] on main "End share Share You are about to close this application. Please carefully revie…" at bounding box center [931, 351] width 1274 height 702
click at [97, 374] on div "3 Applicant & Project Information" at bounding box center [140, 370] width 254 height 27
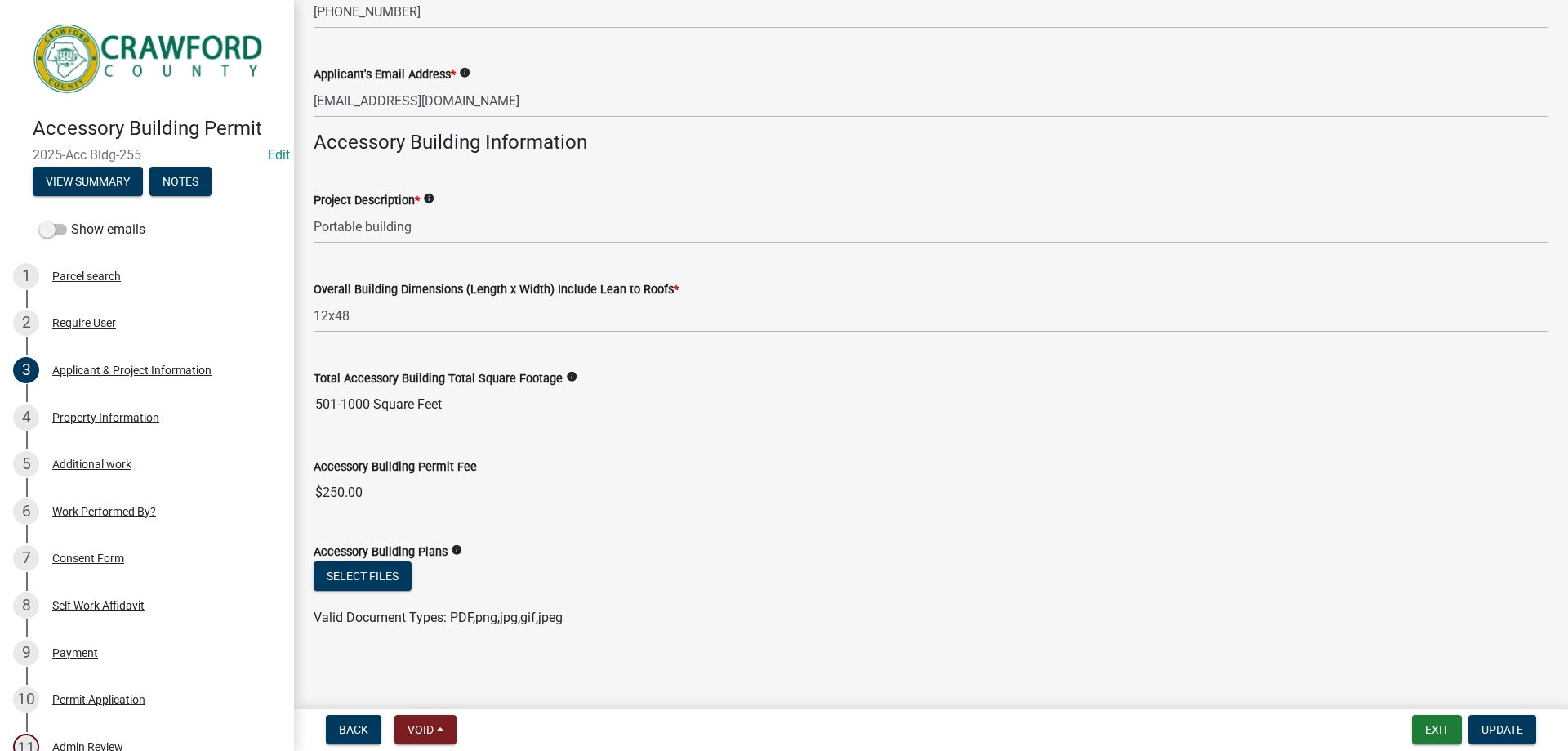
scroll to position [358, 0]
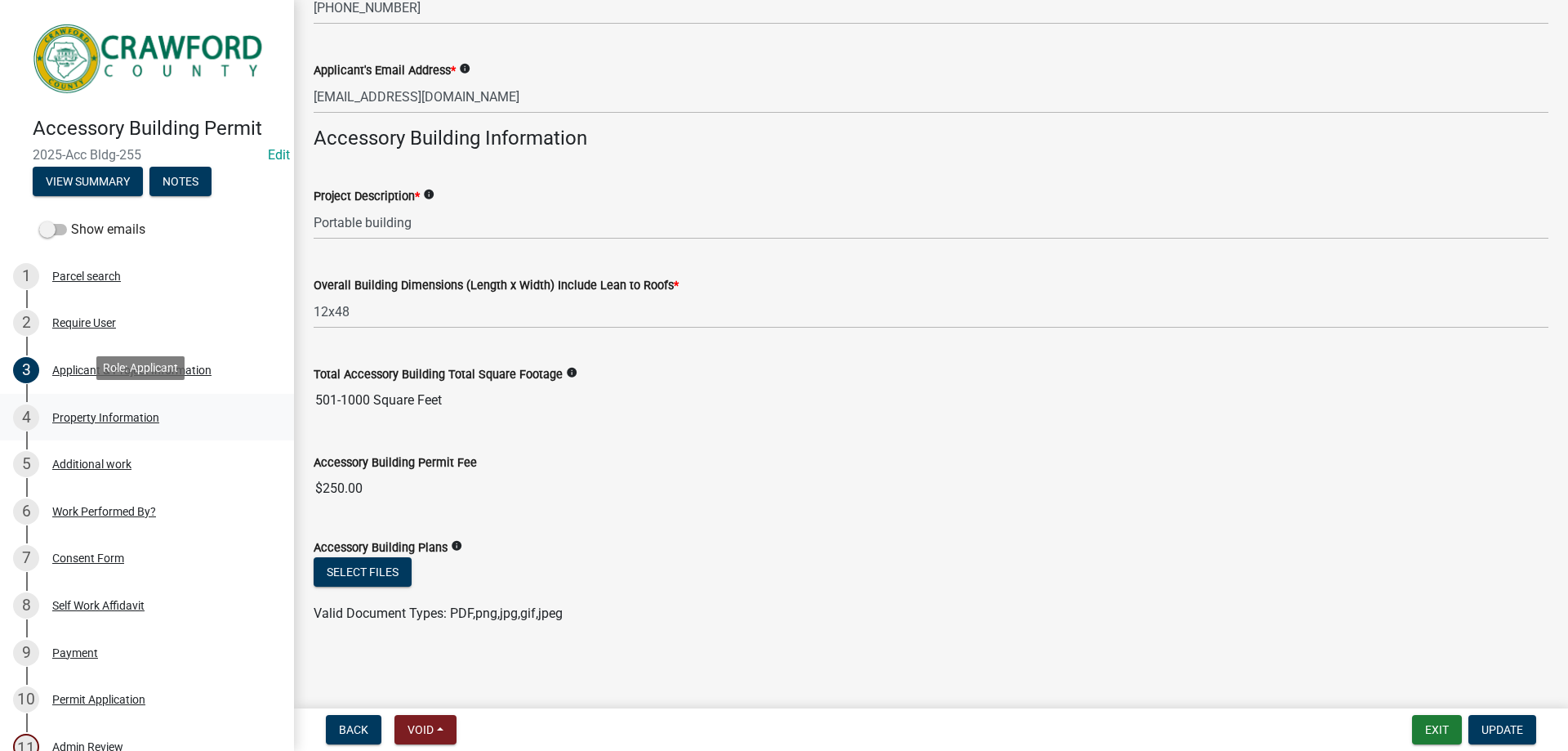
click at [90, 412] on div "Property Information" at bounding box center [105, 417] width 107 height 11
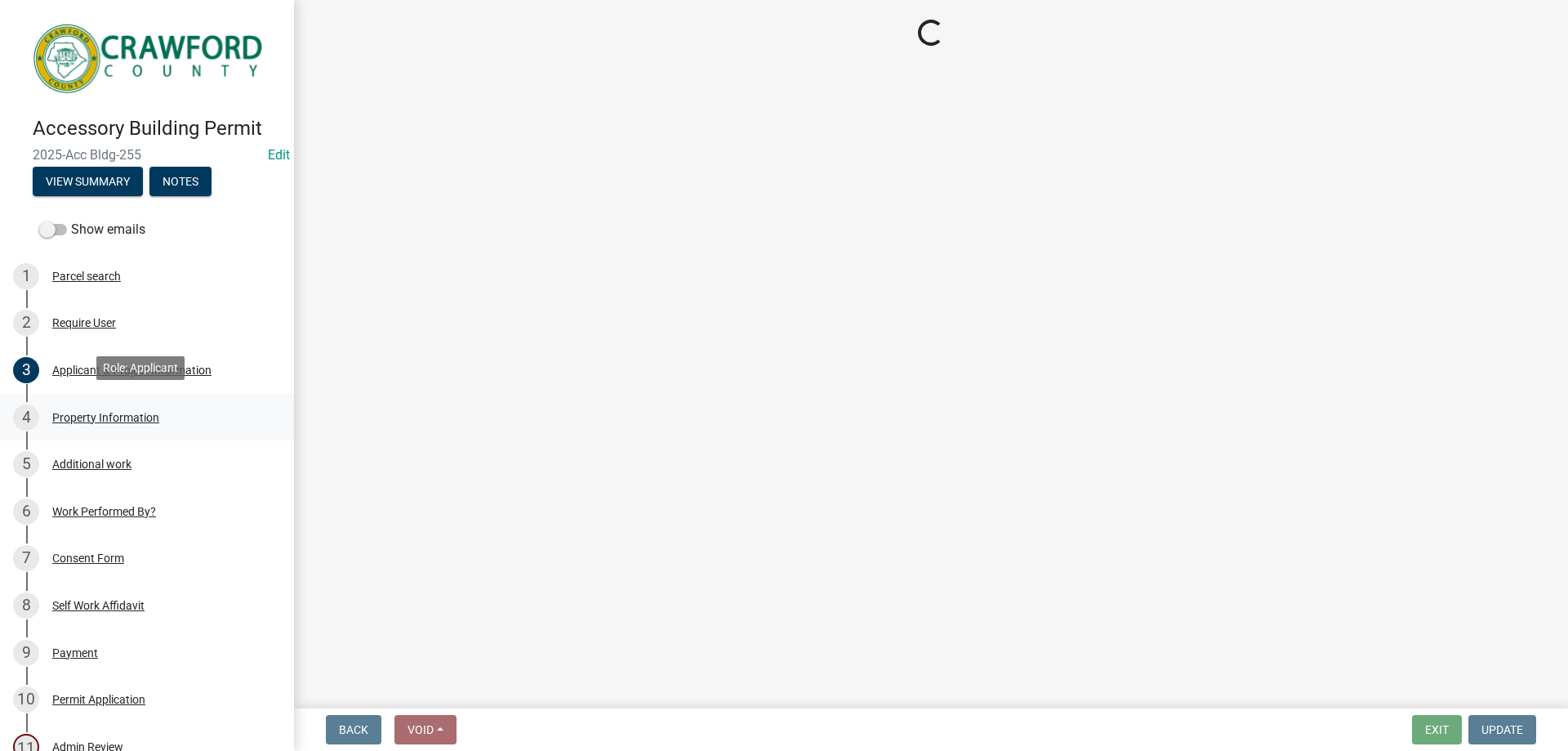
scroll to position [0, 0]
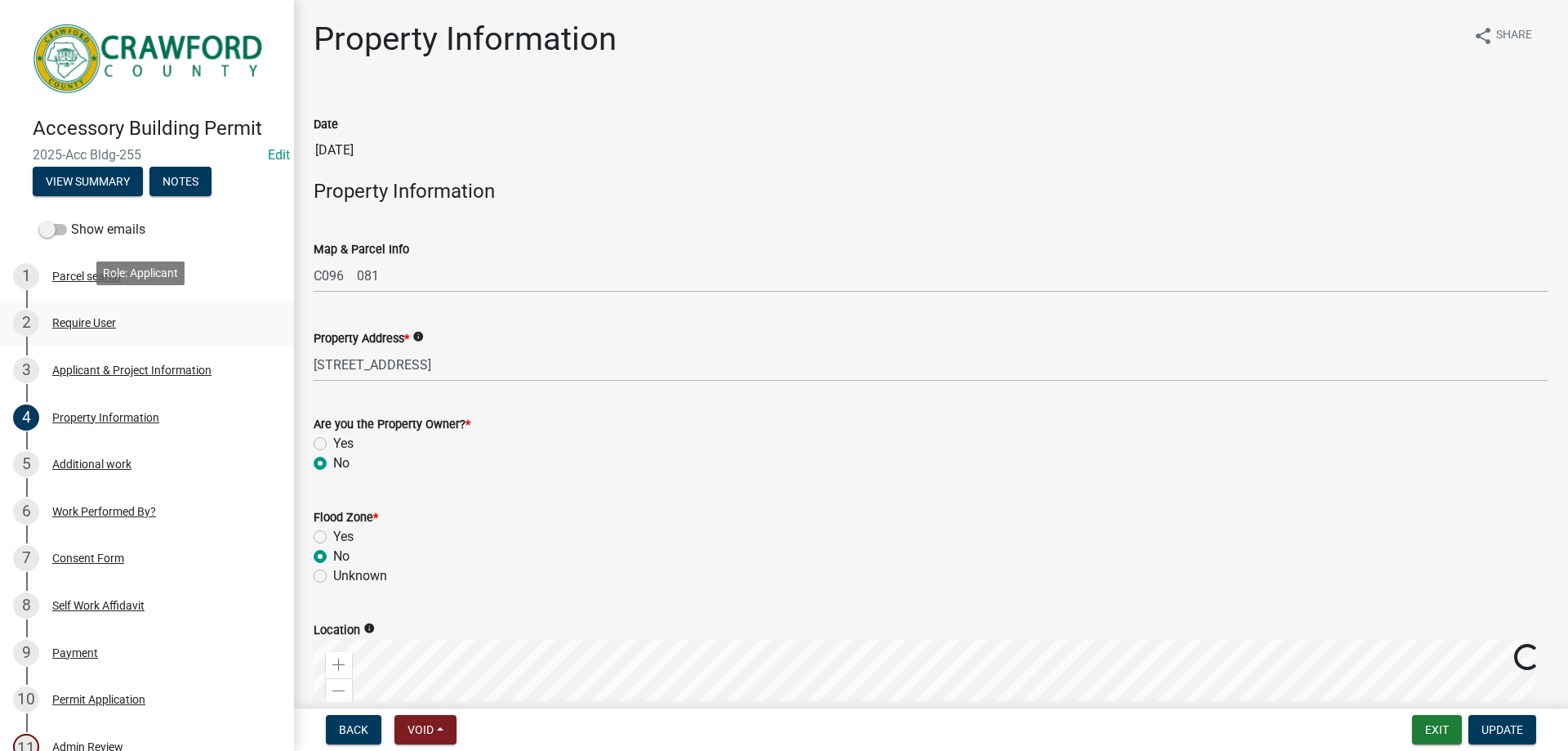
click at [63, 320] on div "Require User" at bounding box center [84, 322] width 64 height 11
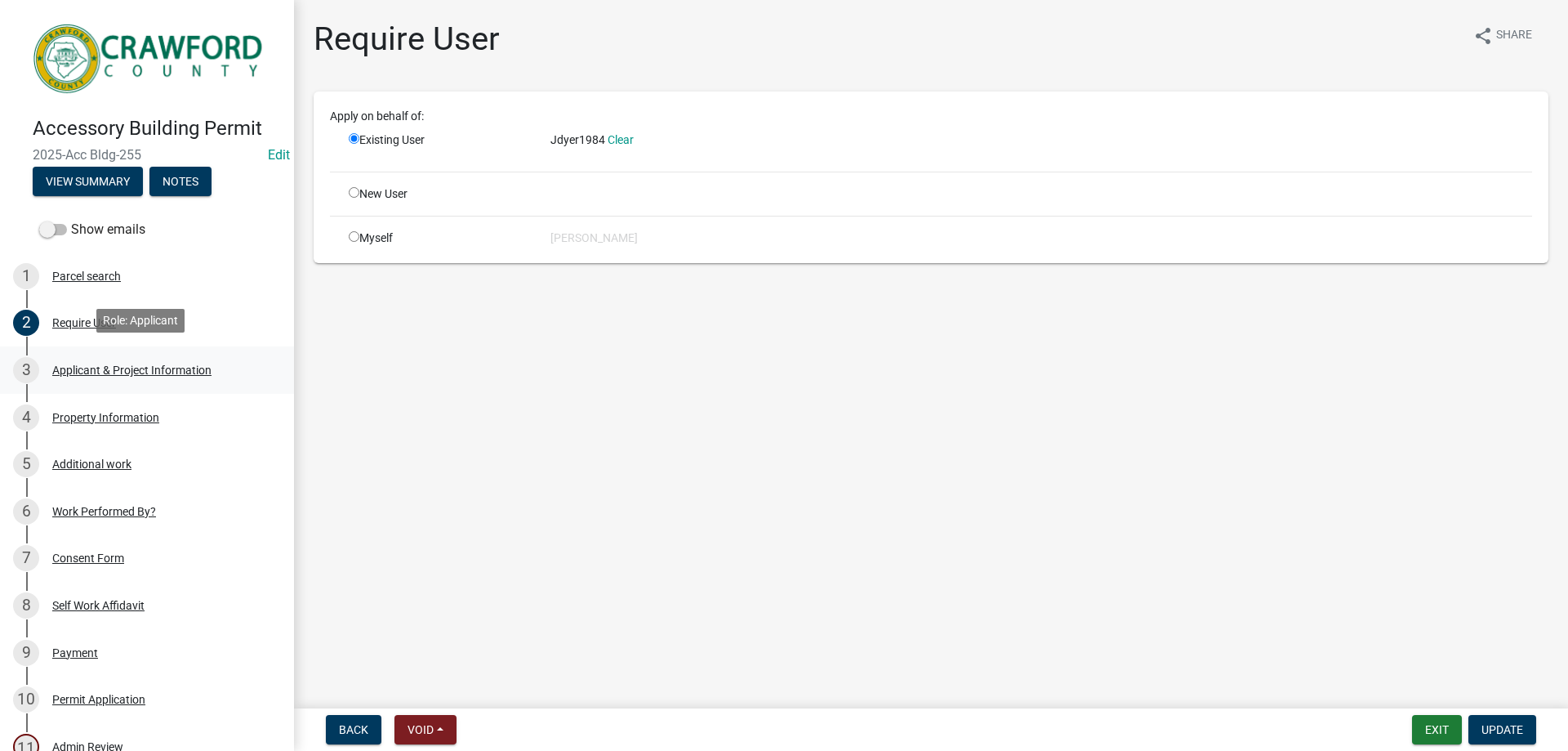
click at [92, 374] on div "3 Applicant & Project Information" at bounding box center [140, 370] width 254 height 27
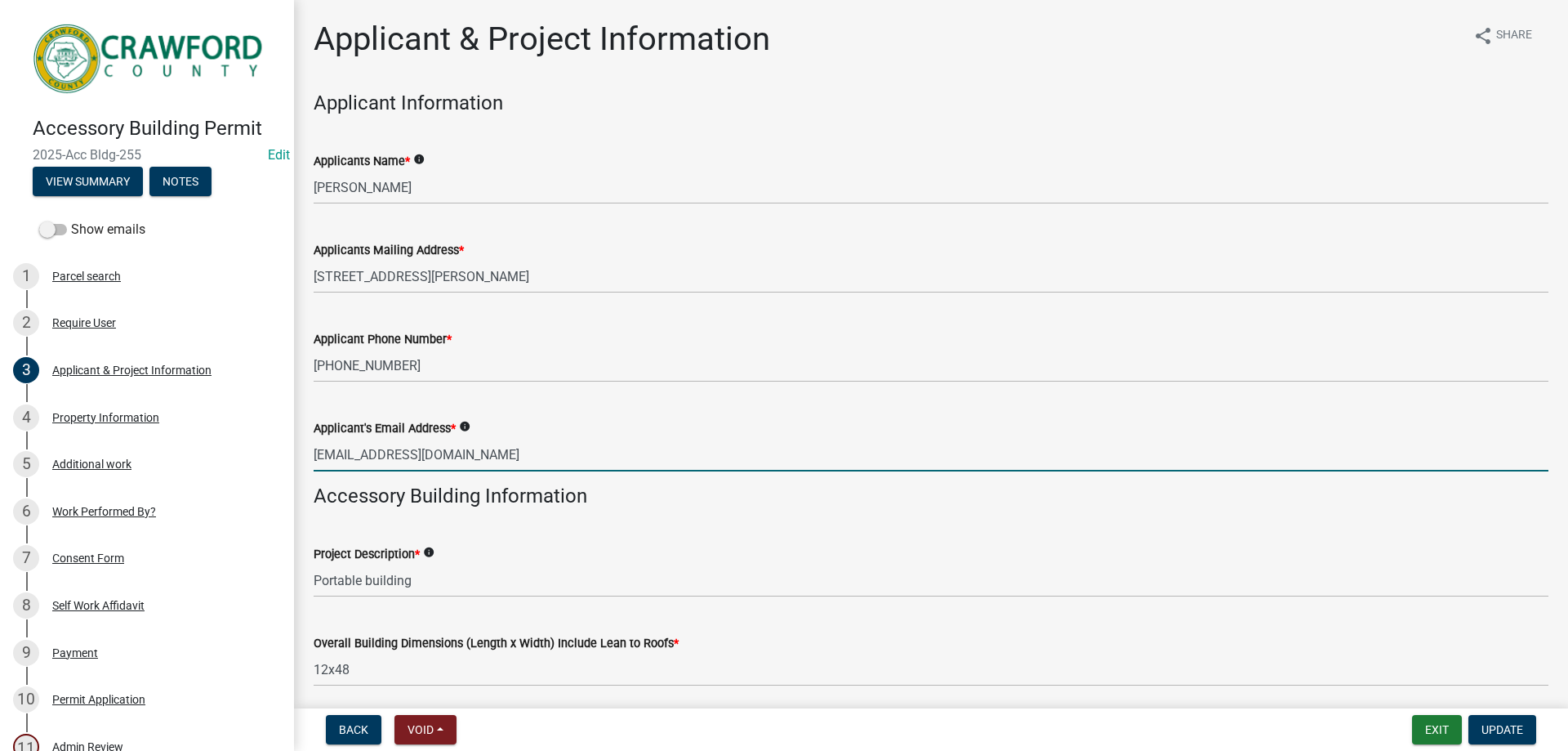
drag, startPoint x: 469, startPoint y: 459, endPoint x: 299, endPoint y: 464, distance: 170.1
click at [299, 464] on div "Applicant & Project Information share Share Applicant Information Applicants Na…" at bounding box center [931, 515] width 1274 height 991
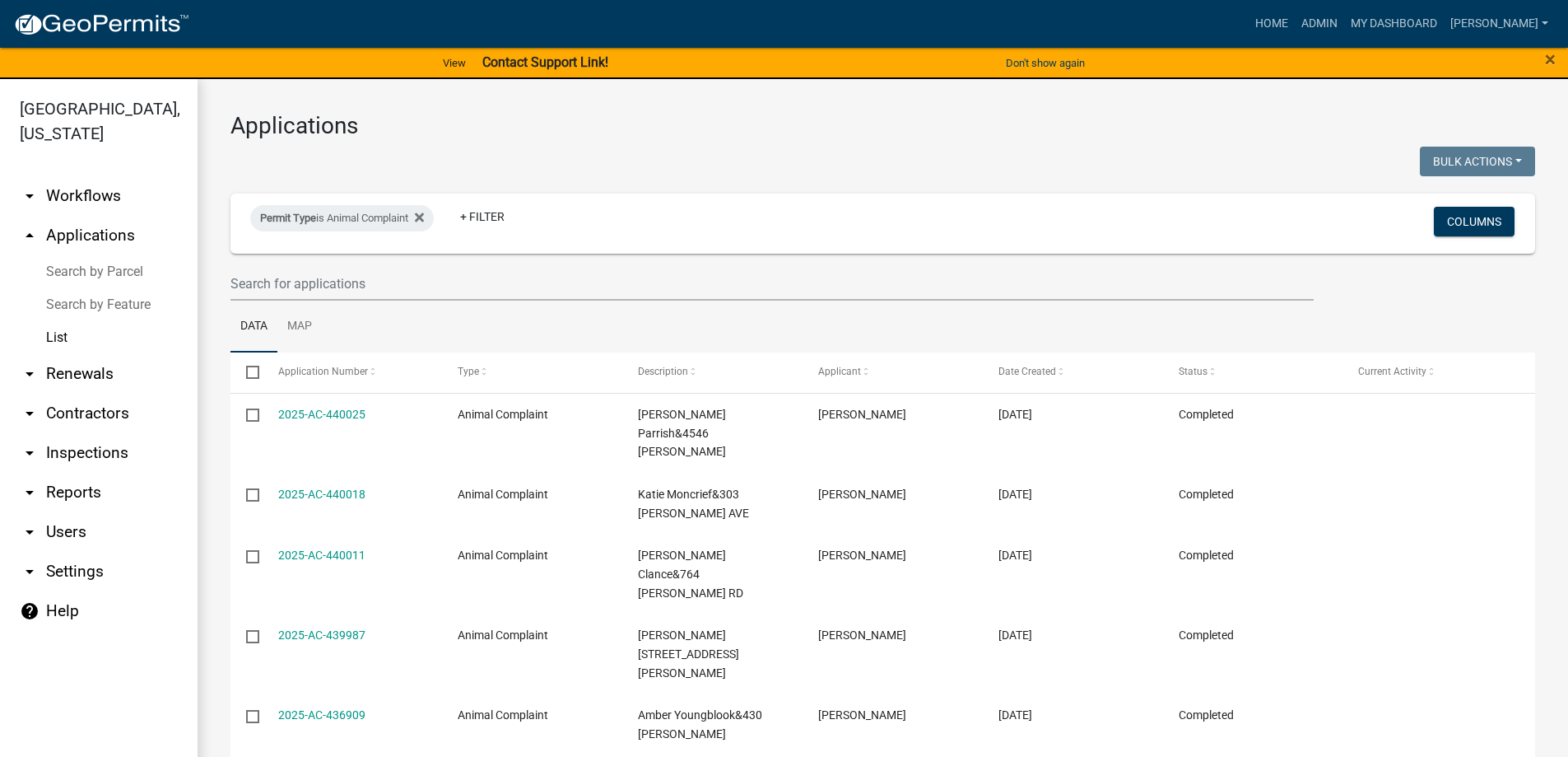
scroll to position [361, 0]
